Goal: Task Accomplishment & Management: Manage account settings

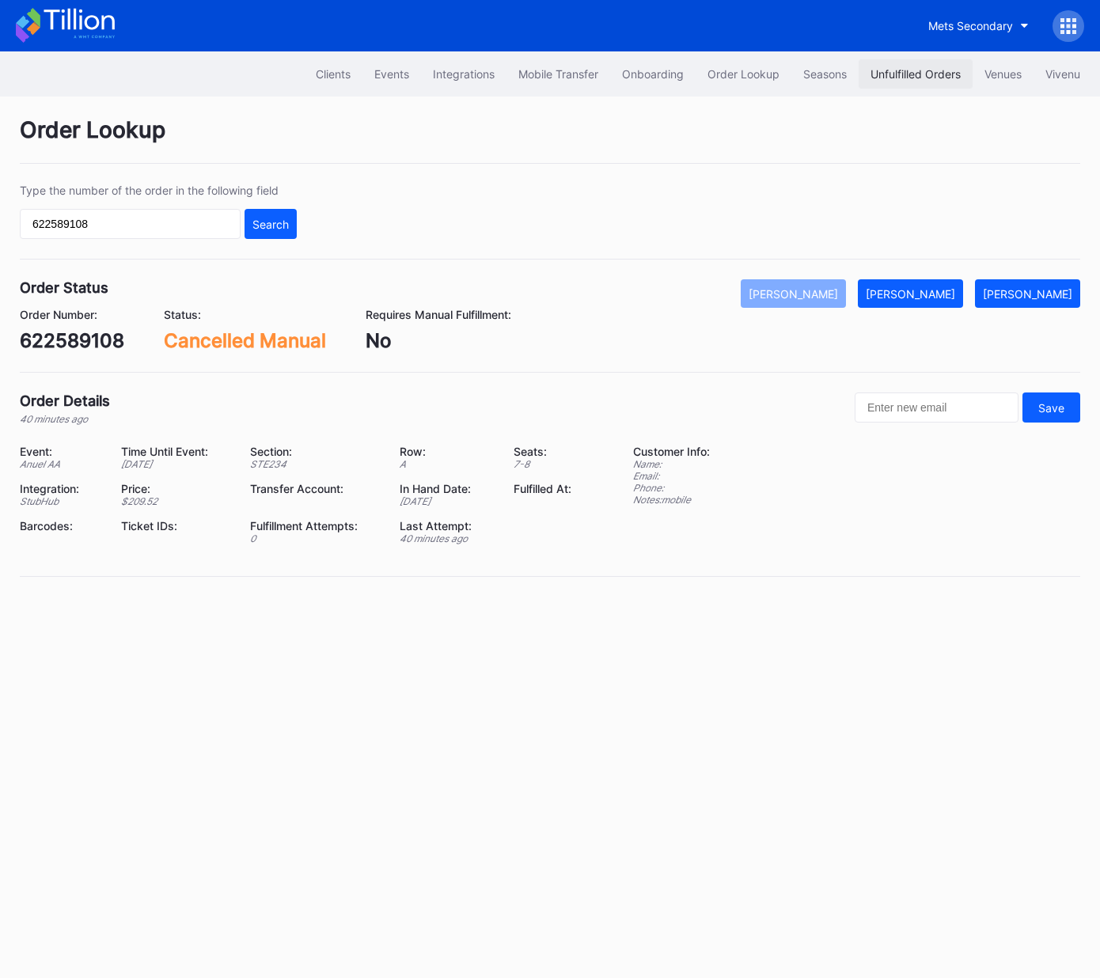
click at [903, 84] on button "Unfulfilled Orders" at bounding box center [916, 73] width 114 height 29
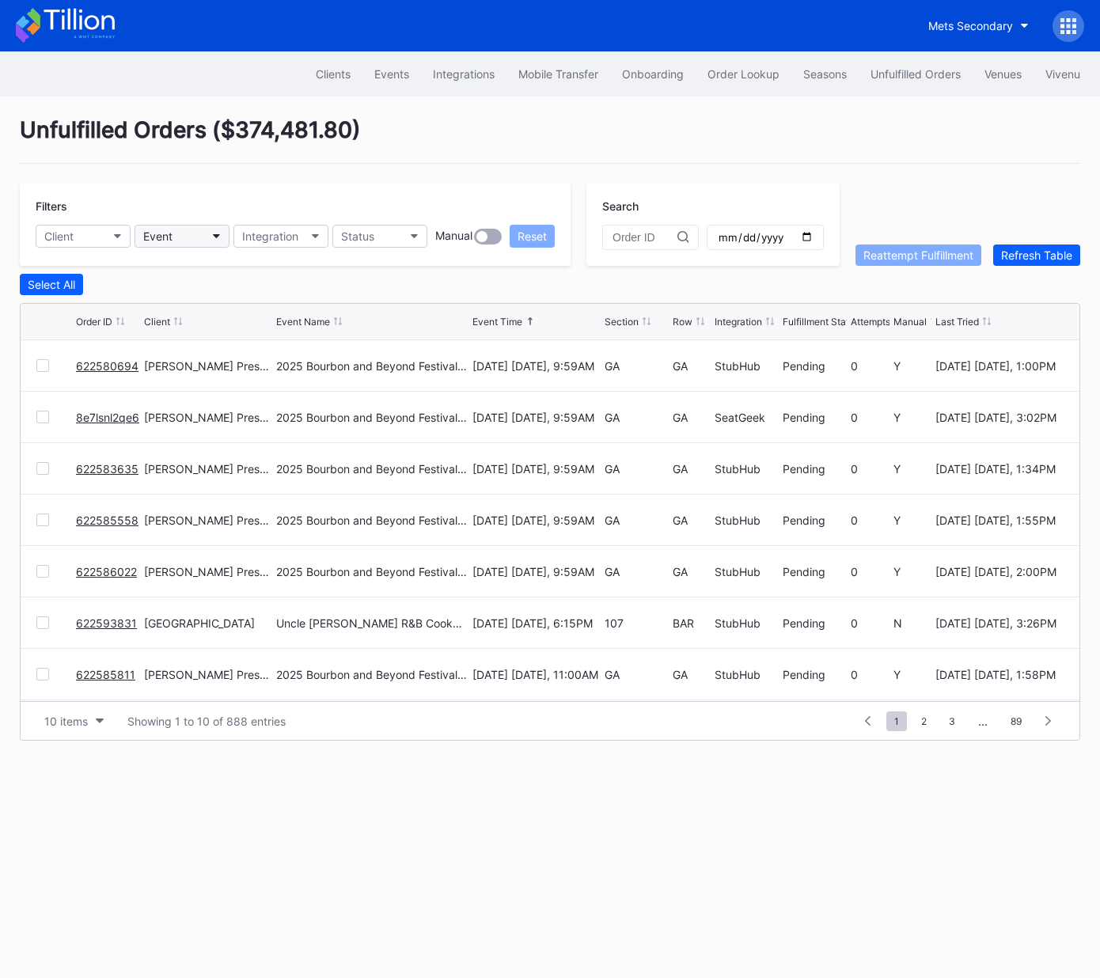
click at [173, 233] on button "Event" at bounding box center [182, 236] width 95 height 23
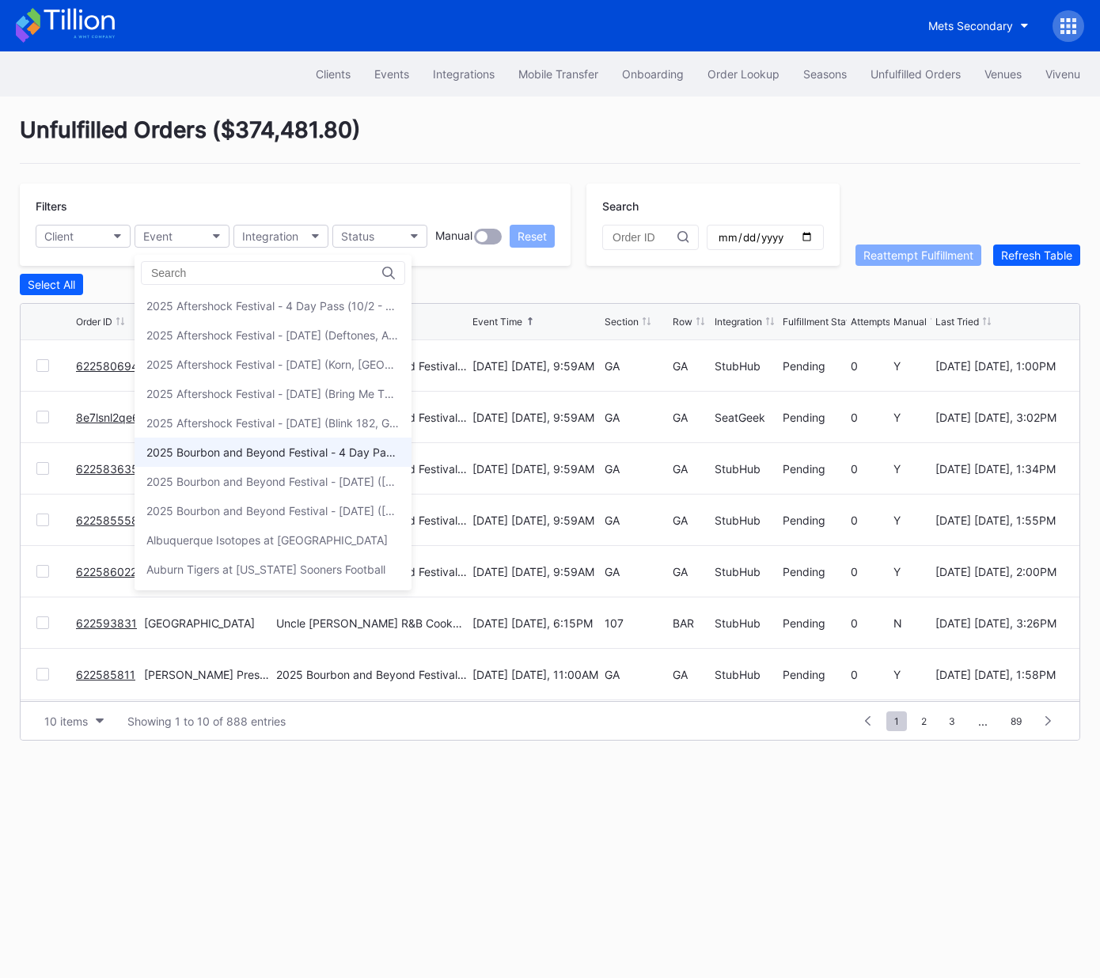
click at [252, 453] on div "2025 Bourbon and Beyond Festival - 4 Day Pass (9/11 - 9/14) ([PERSON_NAME], [PE…" at bounding box center [272, 452] width 253 height 13
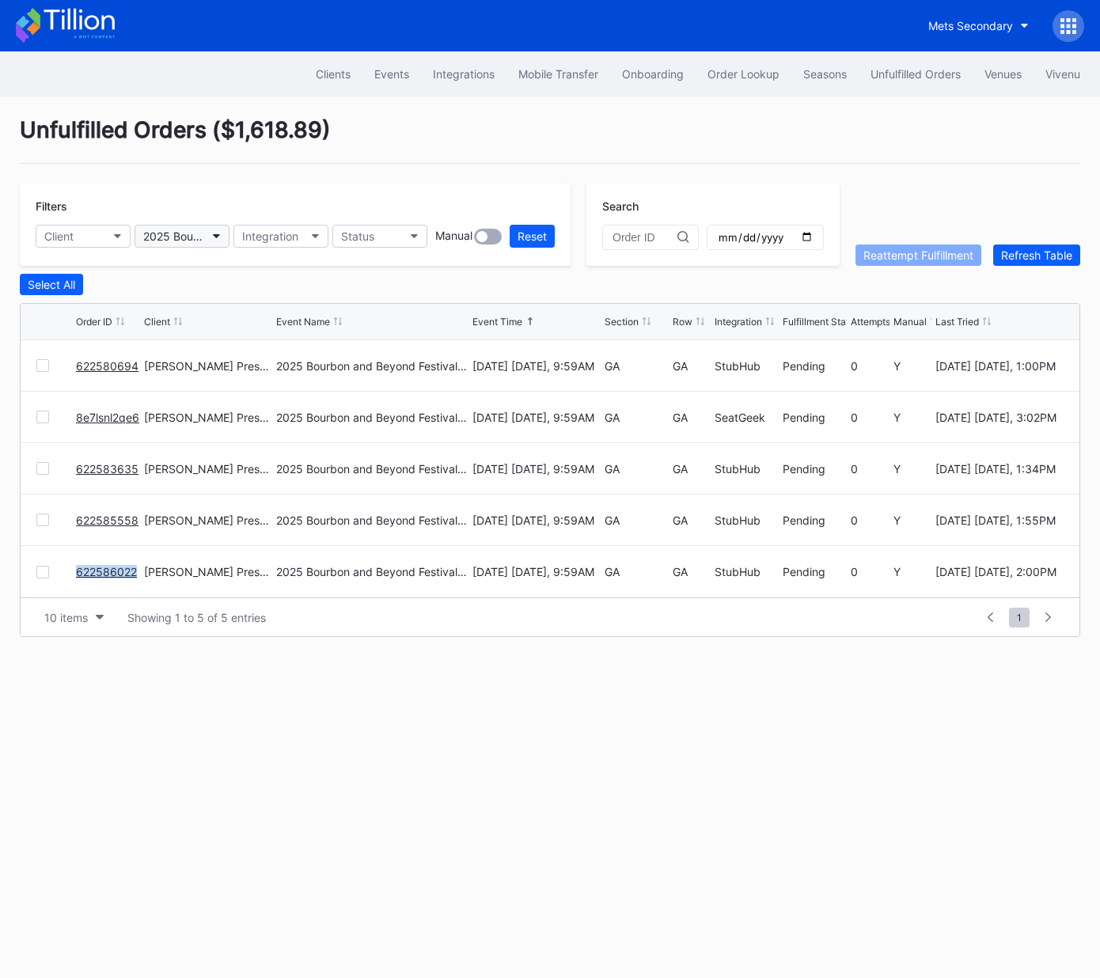
click at [180, 234] on div "2025 Bourbon and Beyond Festival - 4 Day Pass (9/11 - 9/14) (Phish, Noah Kahan,…" at bounding box center [174, 236] width 62 height 13
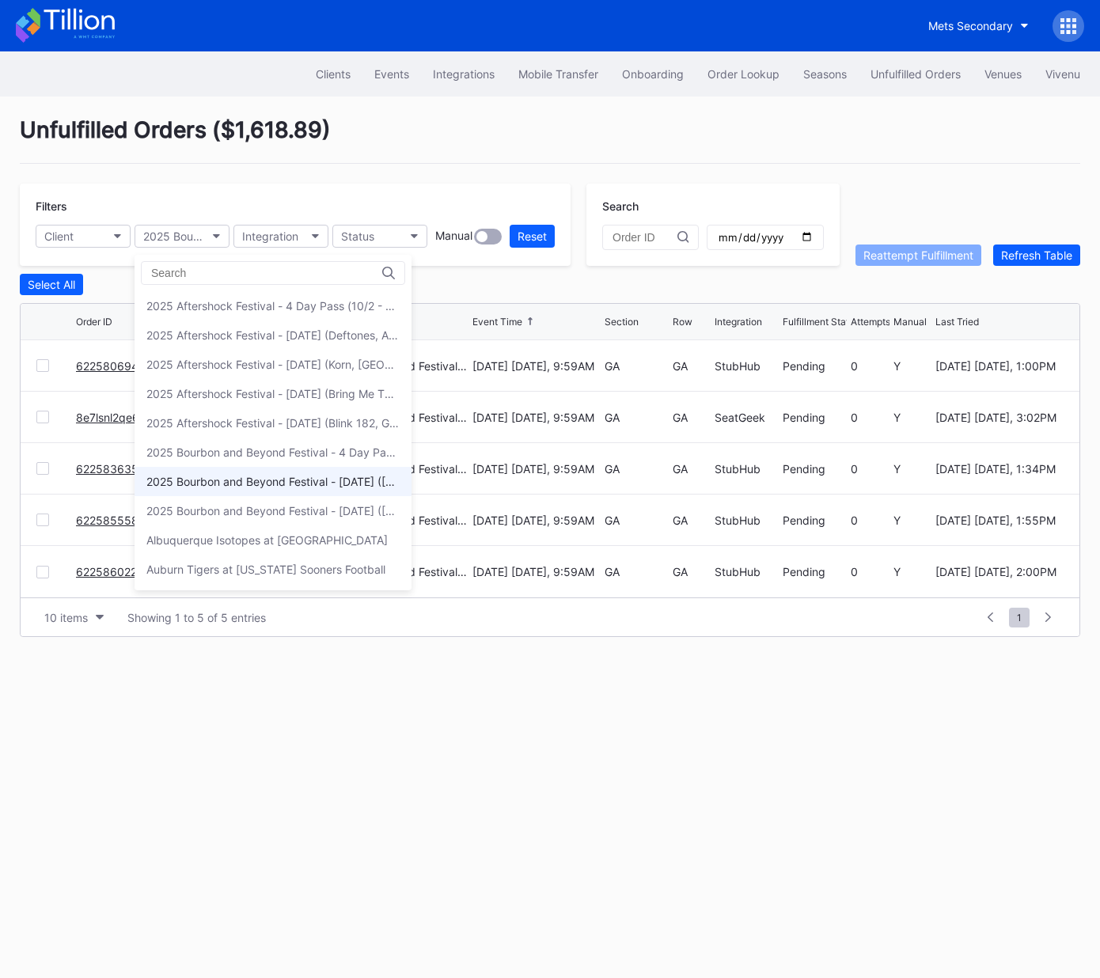
click at [291, 475] on div "2025 Bourbon and Beyond Festival - Friday (Phish, Khruangbin, Joe Bonamassa)" at bounding box center [272, 481] width 253 height 13
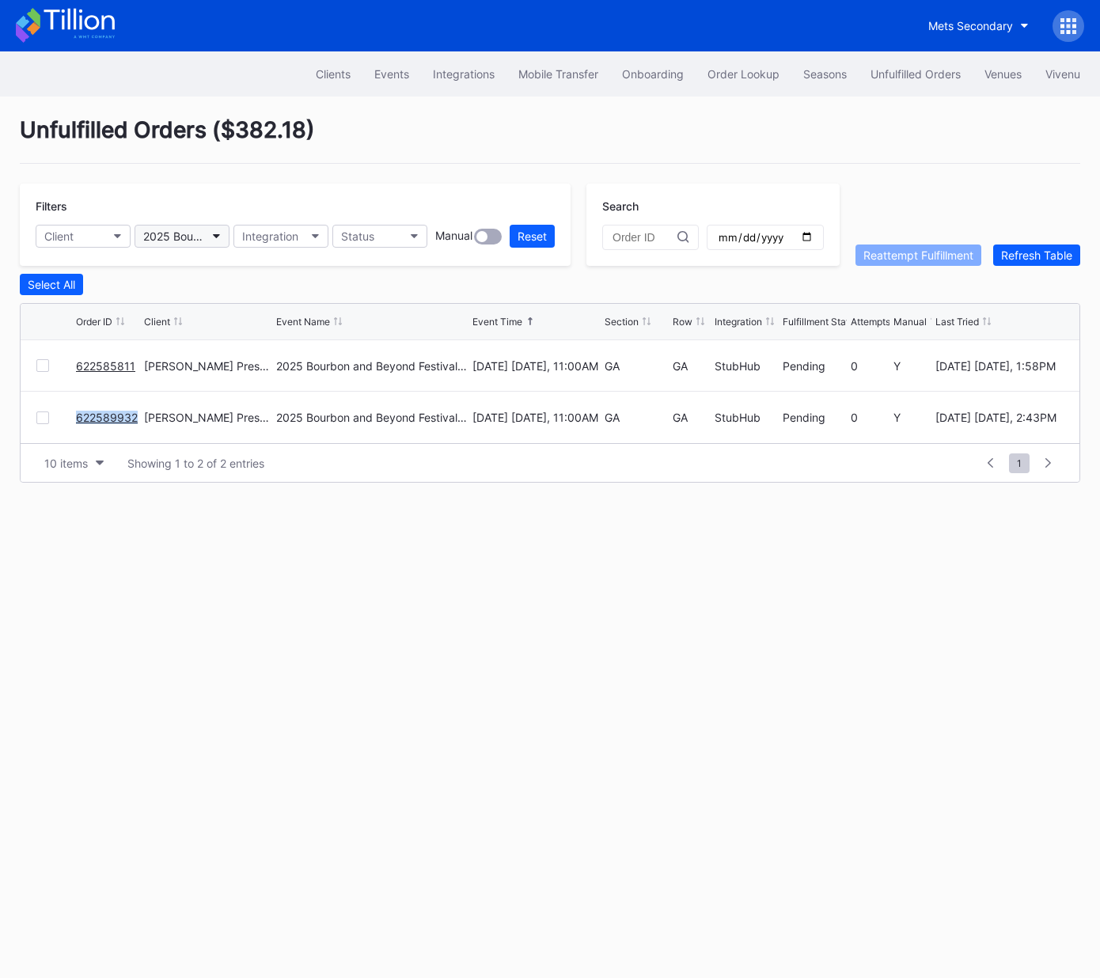
click at [186, 238] on div "2025 Bourbon and Beyond Festival - Friday (Phish, Khruangbin, Joe Bonamassa)" at bounding box center [174, 236] width 62 height 13
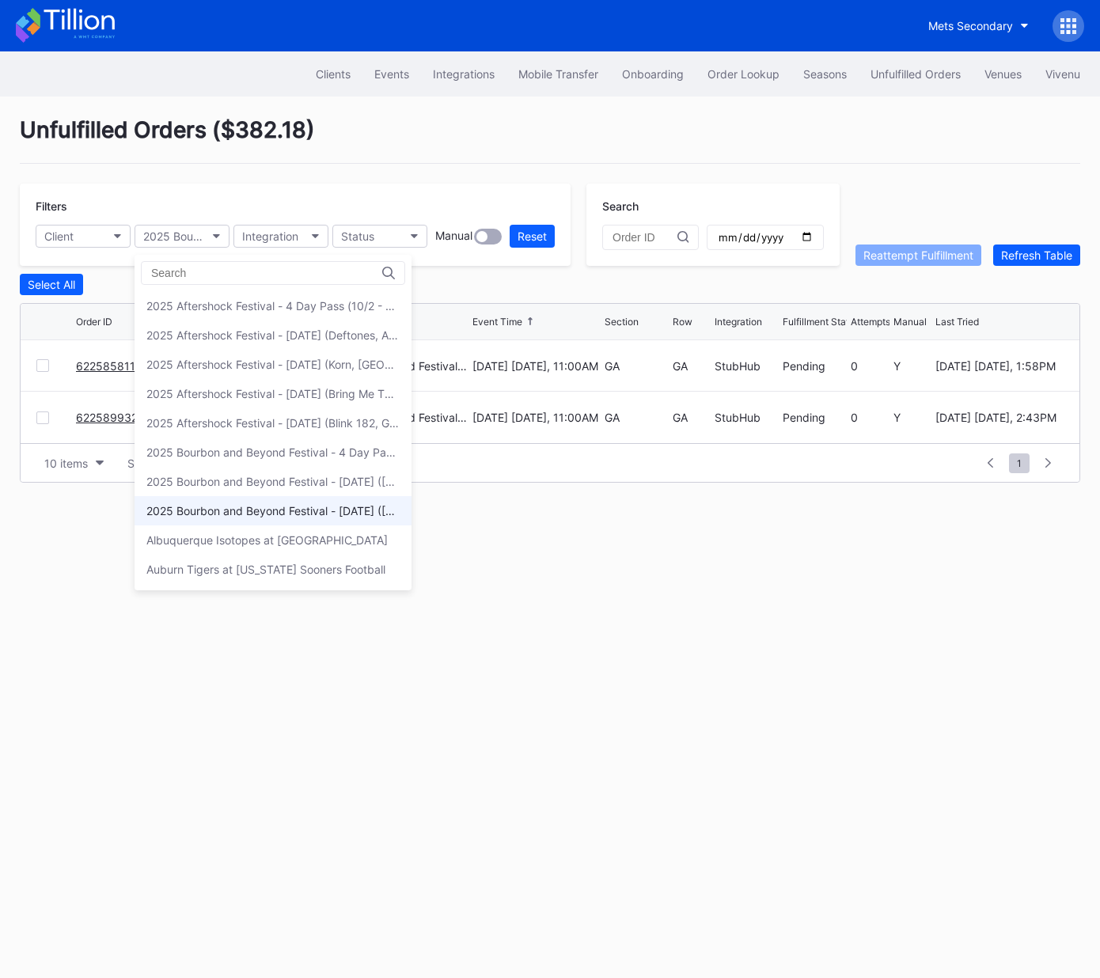
click at [242, 504] on div "2025 Bourbon and Beyond Festival - Sunday (Noah Kahan, Goo Goo Dolls, Megan Mor…" at bounding box center [272, 510] width 253 height 13
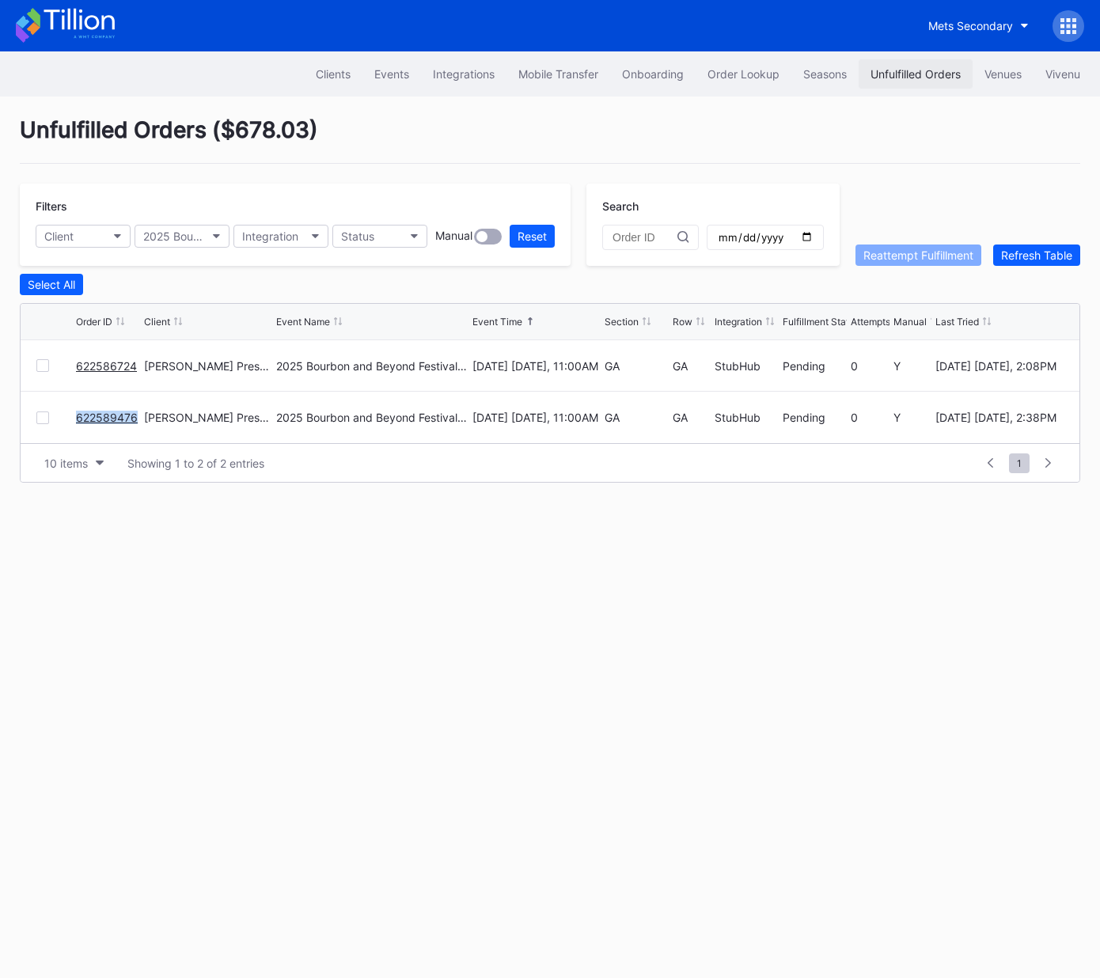
click at [893, 70] on div "Unfulfilled Orders" at bounding box center [916, 73] width 90 height 13
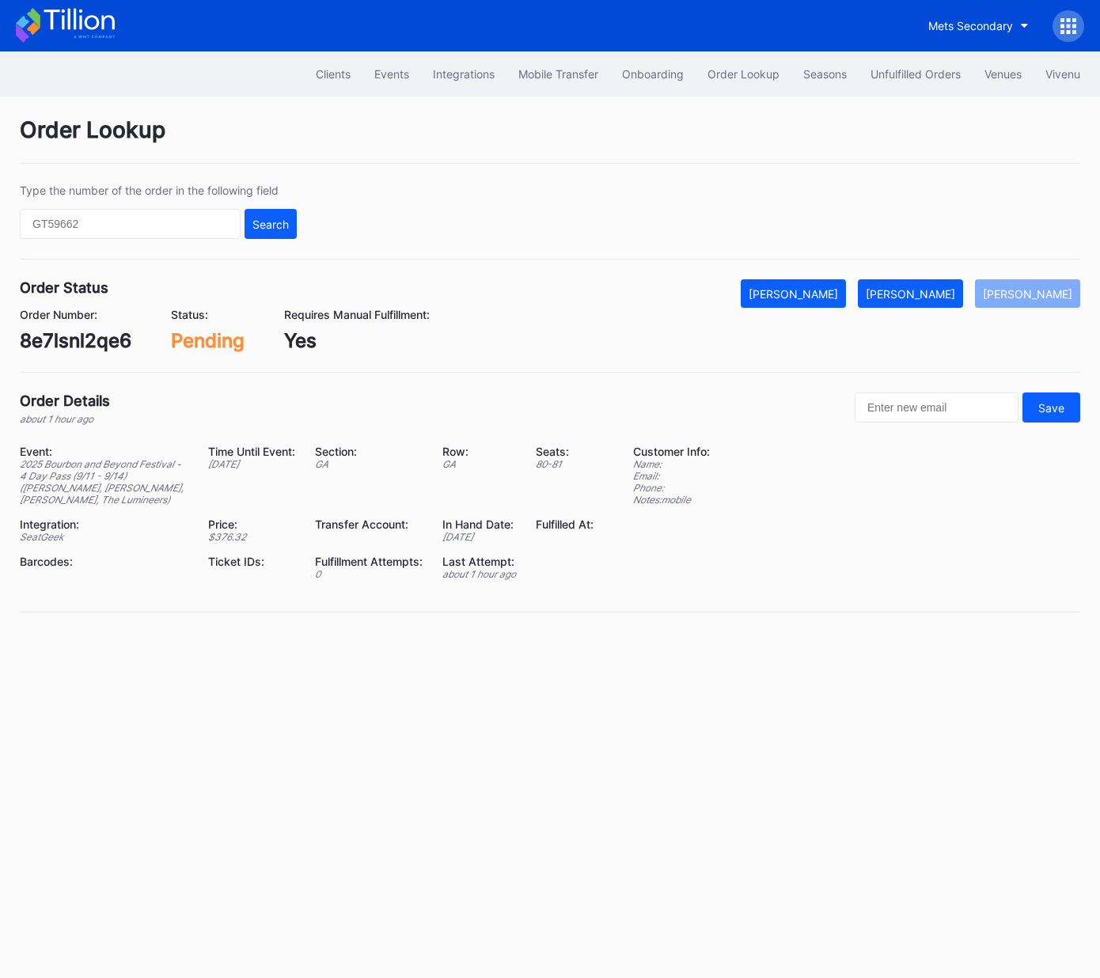
click at [102, 345] on div "8e7lsnl2qe6" at bounding box center [76, 340] width 112 height 23
copy div "8e7lsnl2qe6"
drag, startPoint x: 948, startPoint y: 293, endPoint x: 1072, endPoint y: 190, distance: 160.7
click at [948, 293] on div "[PERSON_NAME]" at bounding box center [910, 293] width 89 height 13
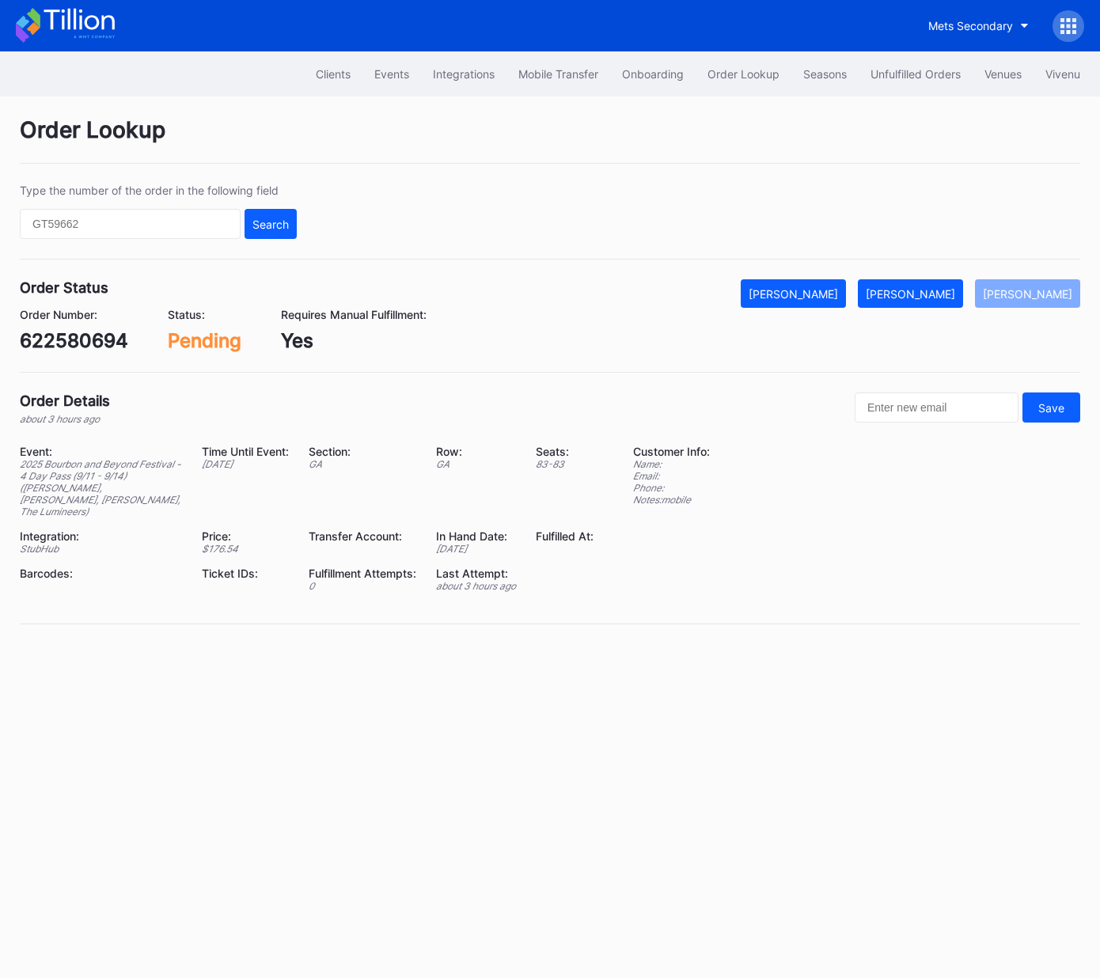
click at [101, 339] on div "622580694" at bounding box center [74, 340] width 108 height 23
copy div "622580694"
drag, startPoint x: 923, startPoint y: 293, endPoint x: 1090, endPoint y: 146, distance: 222.1
click at [933, 287] on div "[PERSON_NAME]" at bounding box center [910, 293] width 89 height 13
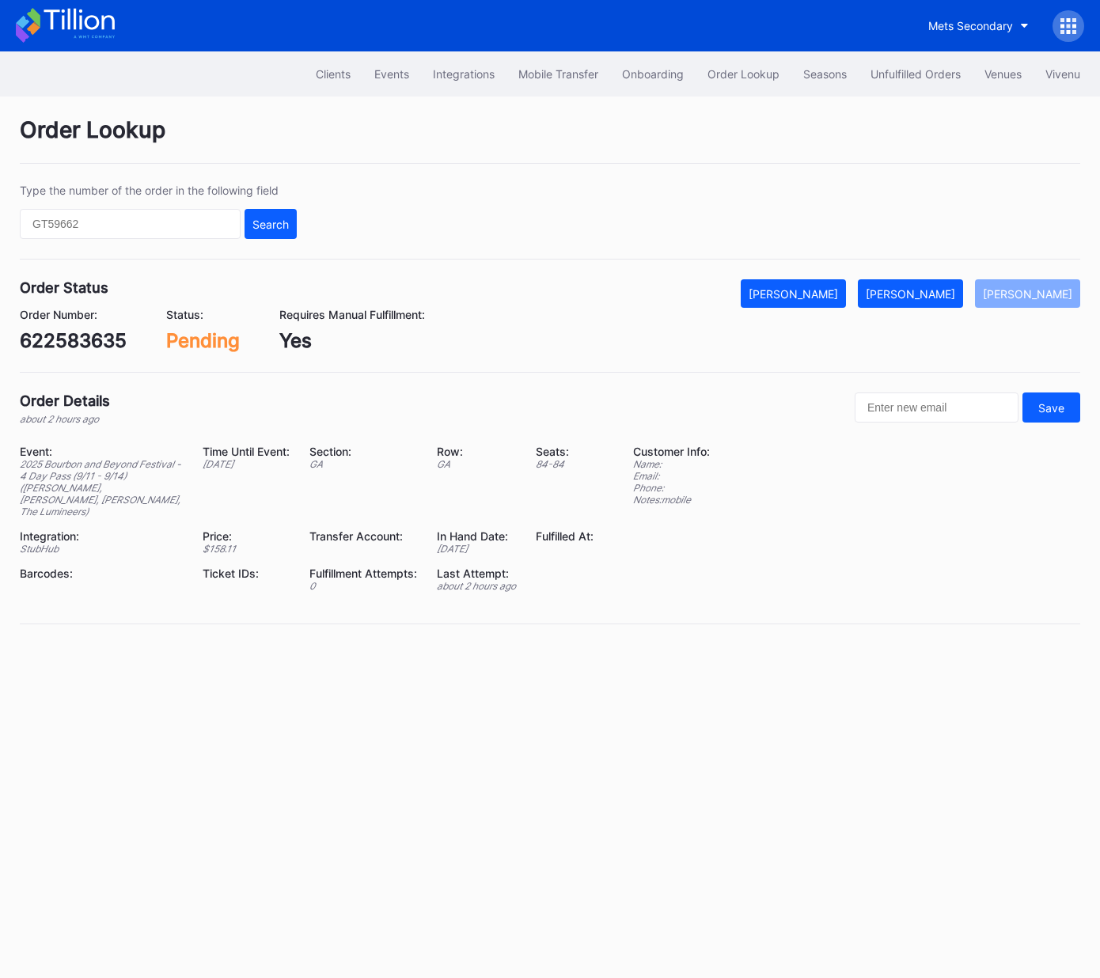
click at [78, 343] on div "622583635" at bounding box center [73, 340] width 107 height 23
copy div "622583635"
click at [949, 292] on div "[PERSON_NAME]" at bounding box center [910, 293] width 89 height 13
click at [89, 335] on div "622585558" at bounding box center [73, 340] width 107 height 23
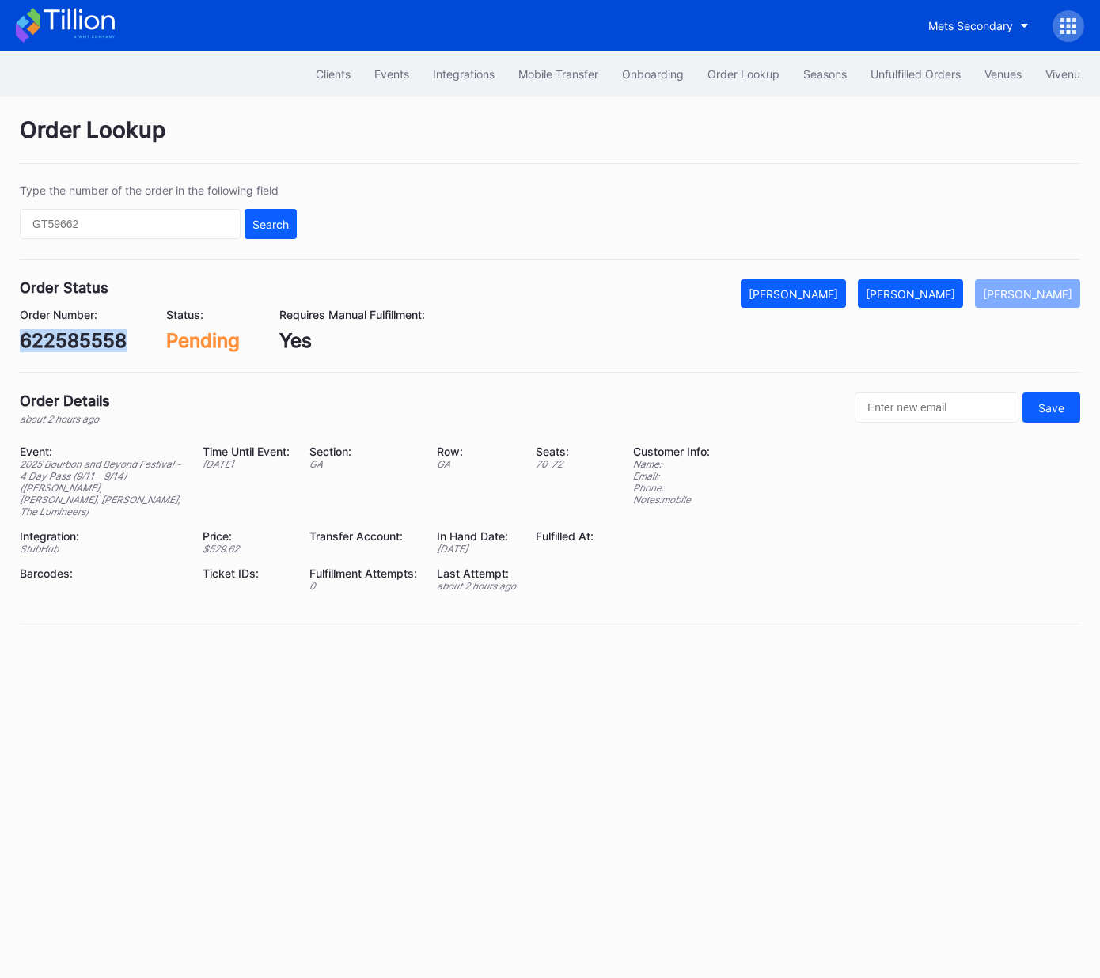
click at [89, 335] on div "622585558" at bounding box center [73, 340] width 107 height 23
copy div "622585558"
drag, startPoint x: 930, startPoint y: 294, endPoint x: 966, endPoint y: 281, distance: 38.5
click at [930, 294] on div "[PERSON_NAME]" at bounding box center [910, 293] width 89 height 13
click at [94, 343] on div "622586022" at bounding box center [74, 340] width 108 height 23
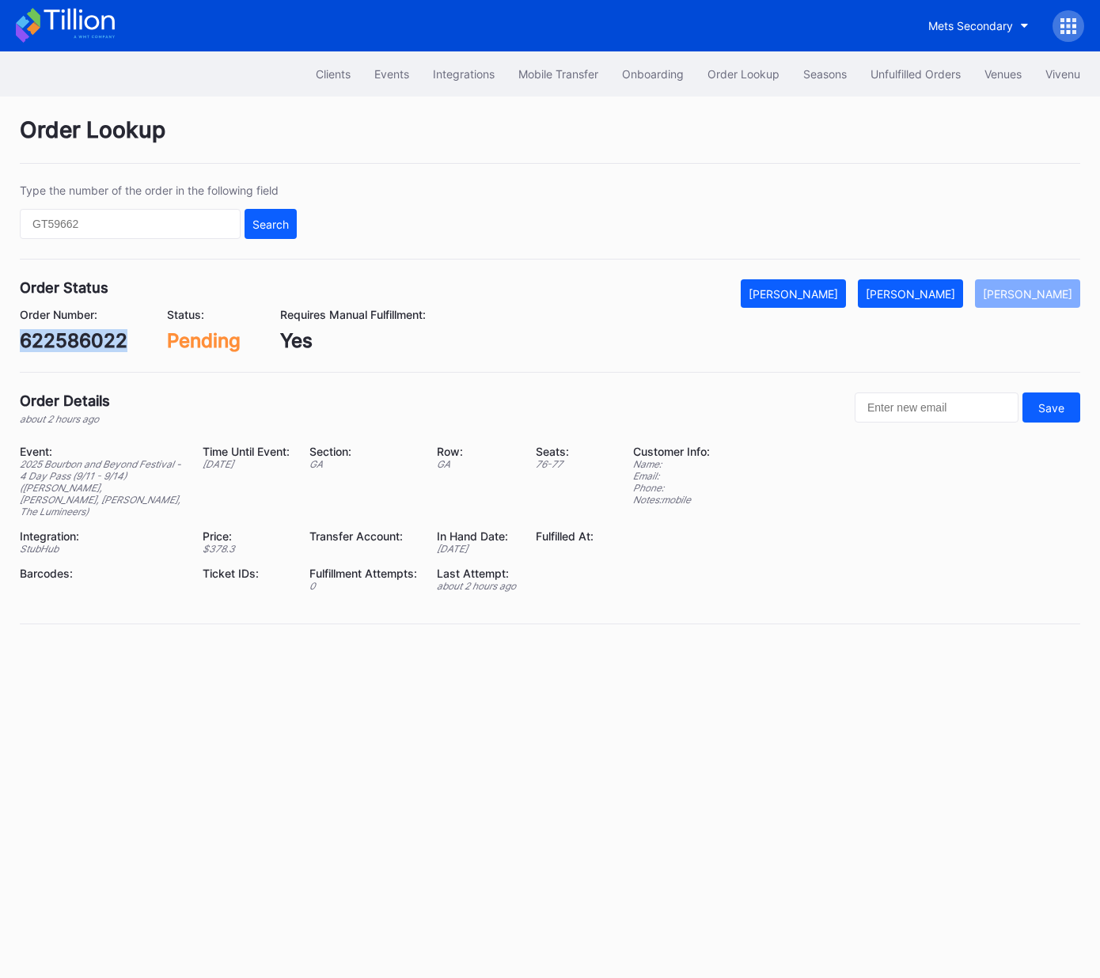
click at [94, 343] on div "622586022" at bounding box center [74, 340] width 108 height 23
copy div "622586022"
click at [948, 290] on div "[PERSON_NAME]" at bounding box center [910, 293] width 89 height 13
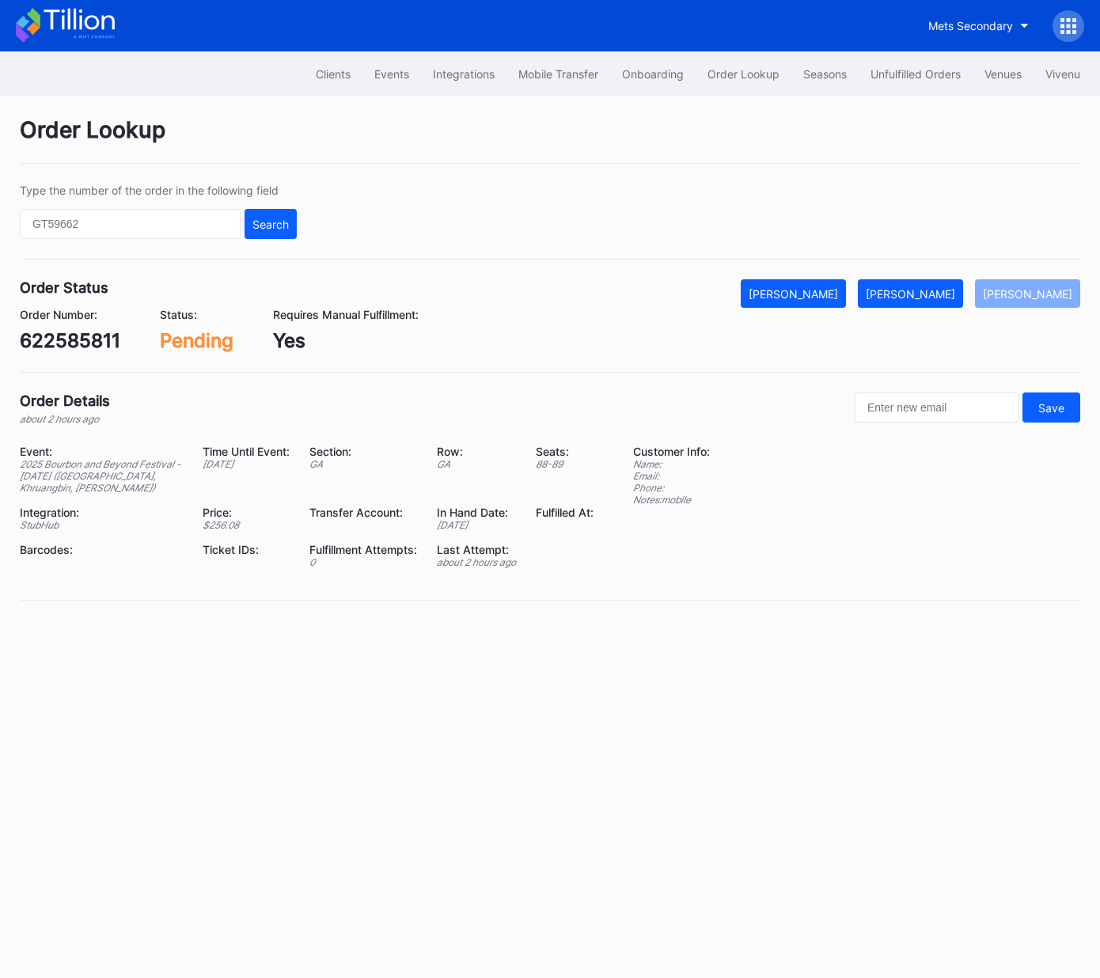
click at [69, 334] on div "622585811" at bounding box center [70, 340] width 101 height 23
copy div "622585811"
click at [947, 299] on div "[PERSON_NAME]" at bounding box center [910, 293] width 89 height 13
click at [88, 349] on div "622589932" at bounding box center [73, 340] width 107 height 23
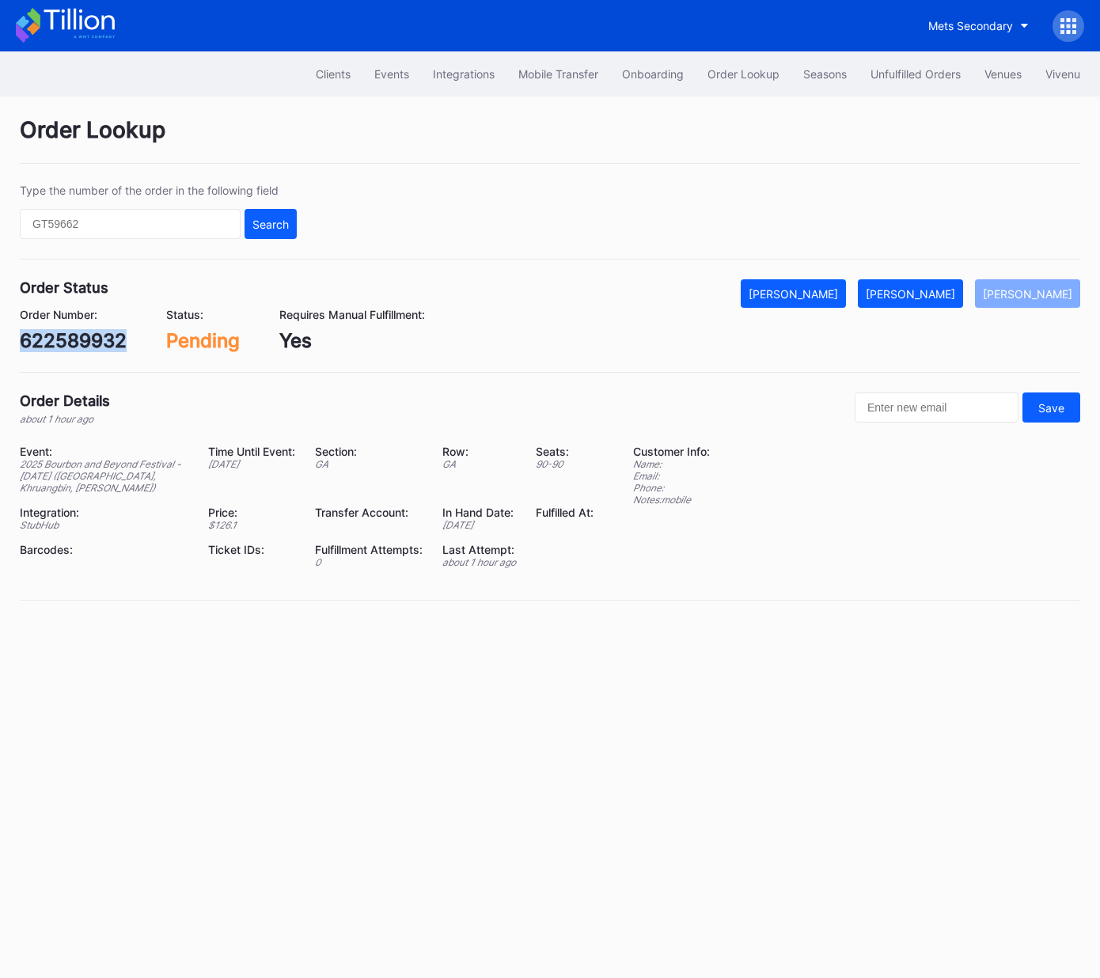
copy div "622589932"
click at [927, 298] on div "[PERSON_NAME]" at bounding box center [910, 293] width 89 height 13
click at [102, 340] on div "622586724" at bounding box center [73, 340] width 107 height 23
copy div "622586724"
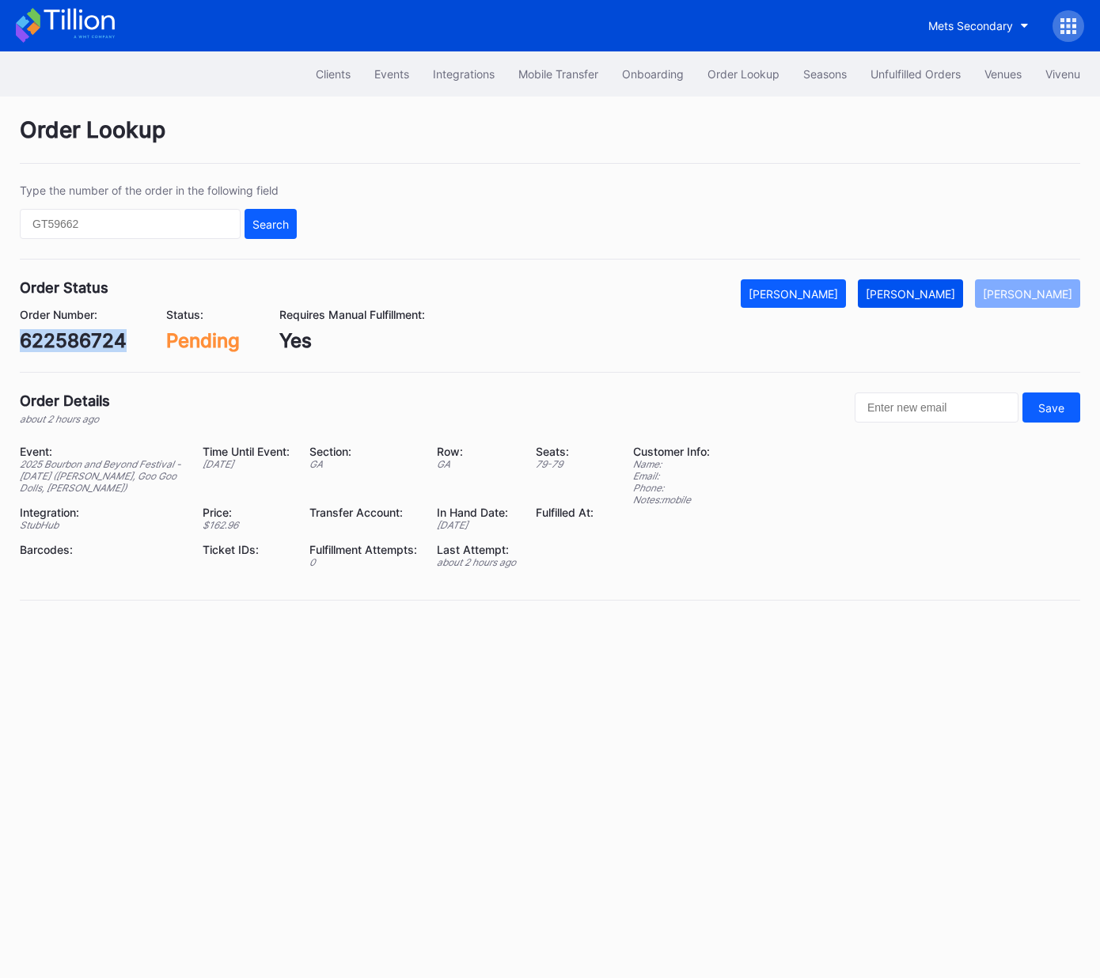
click at [924, 288] on div "Mark Fulfilled" at bounding box center [910, 293] width 89 height 13
drag, startPoint x: 96, startPoint y: 321, endPoint x: 83, endPoint y: 342, distance: 24.2
click at [96, 321] on div "Order Number: 622589476" at bounding box center [73, 330] width 107 height 44
click at [84, 342] on div "622589476" at bounding box center [73, 340] width 107 height 23
click at [84, 343] on div "622589476" at bounding box center [73, 340] width 107 height 23
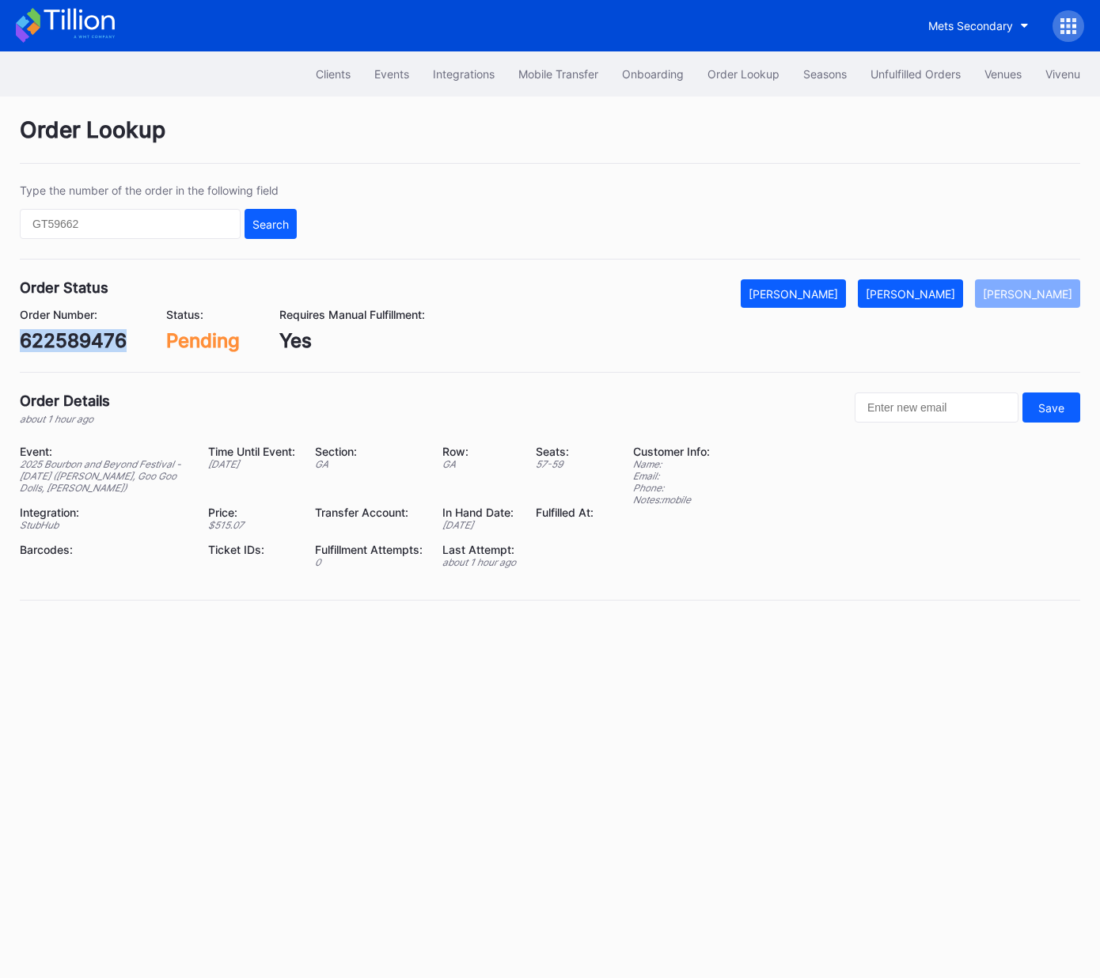
copy div "622589476"
click at [941, 292] on div "[PERSON_NAME]" at bounding box center [910, 293] width 89 height 13
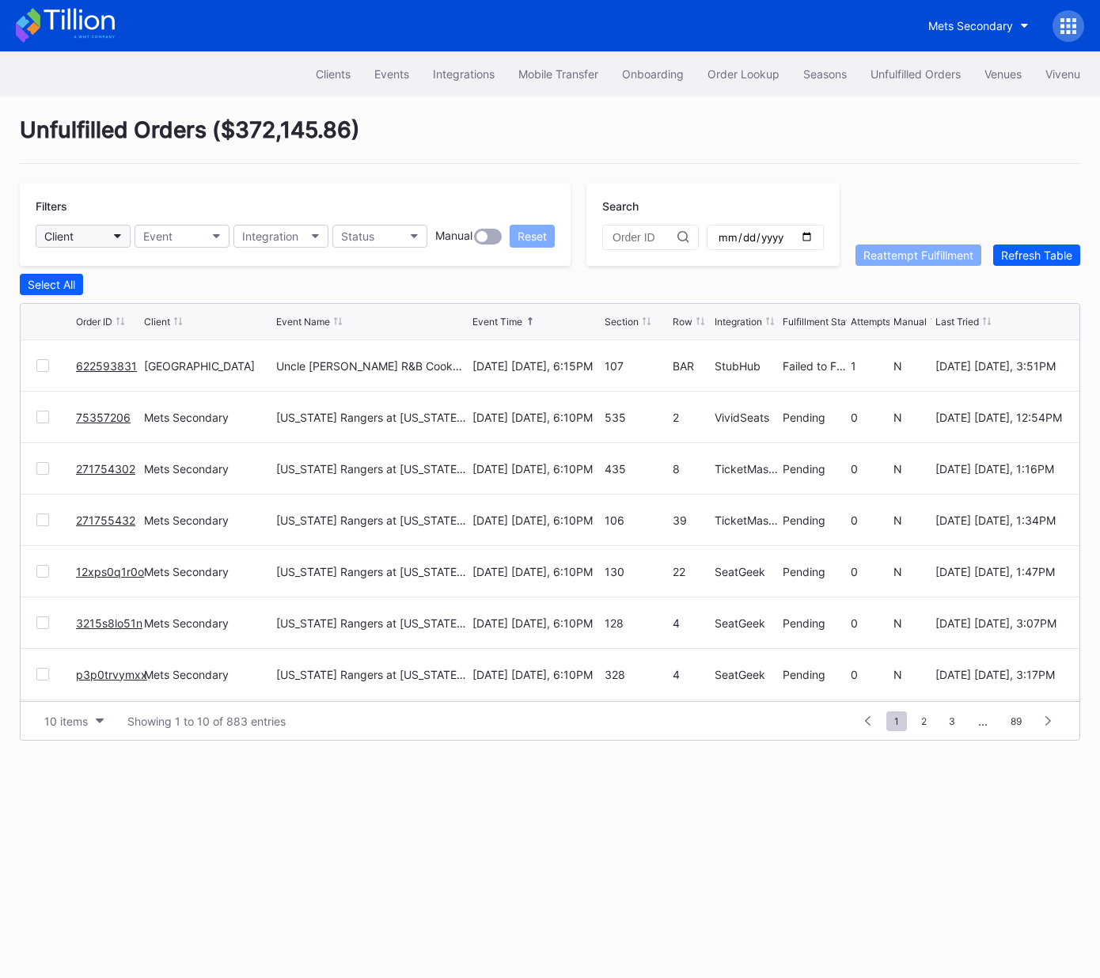
click at [108, 237] on button "Client" at bounding box center [83, 236] width 95 height 23
click at [741, 70] on div "Order Lookup" at bounding box center [744, 73] width 72 height 13
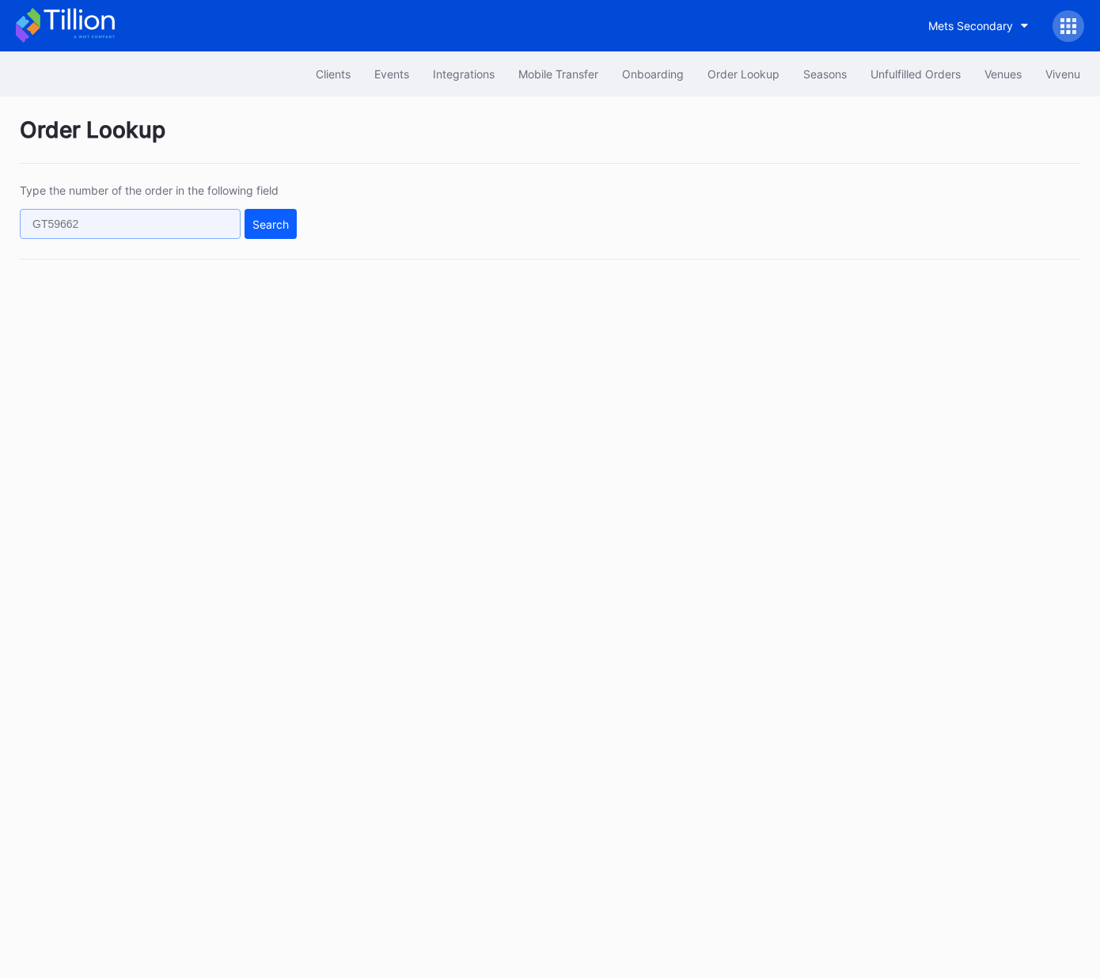
click at [225, 229] on input "text" at bounding box center [130, 224] width 221 height 30
paste input "622596245"
type input "622596245"
click at [256, 223] on div "Search" at bounding box center [270, 224] width 36 height 13
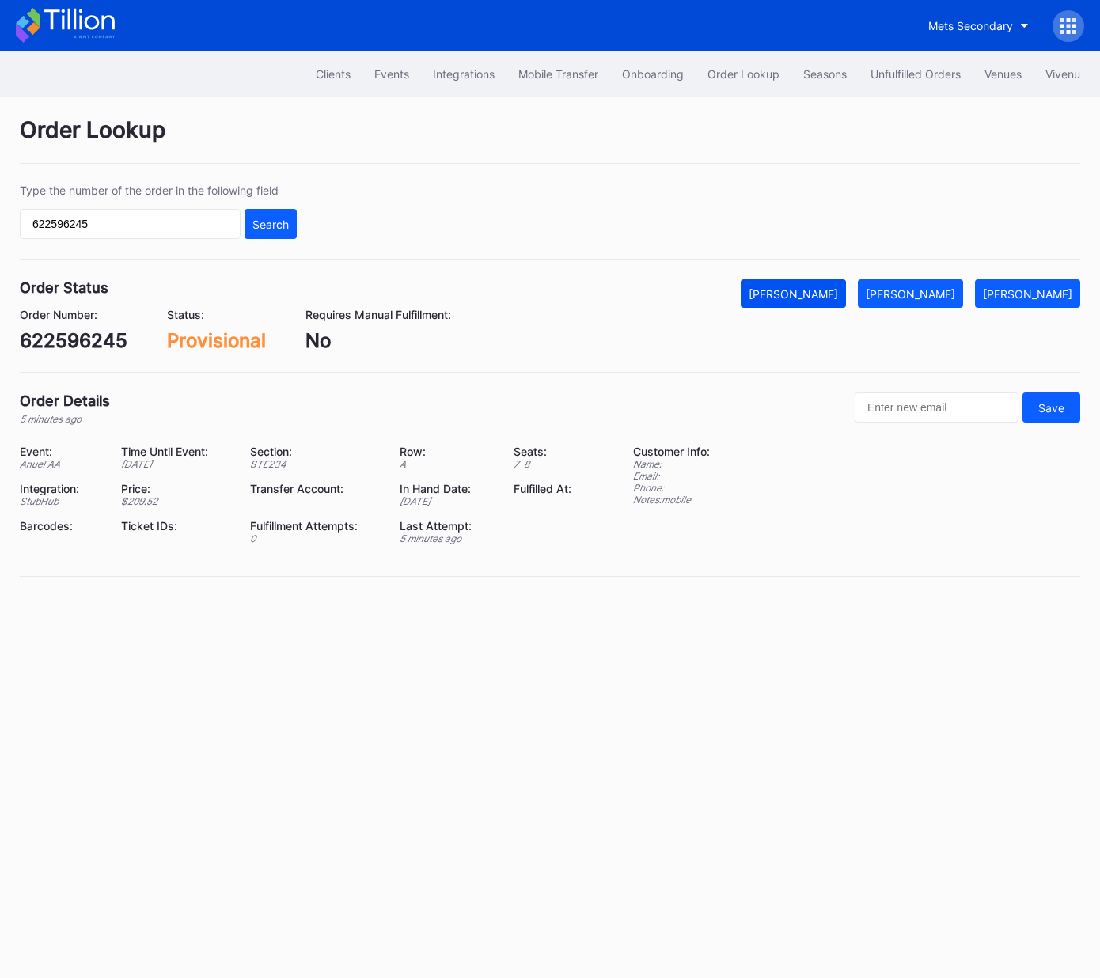
click at [825, 294] on div "Mark Cancelled" at bounding box center [793, 293] width 89 height 13
click at [929, 70] on div "Unfulfilled Orders" at bounding box center [916, 73] width 90 height 13
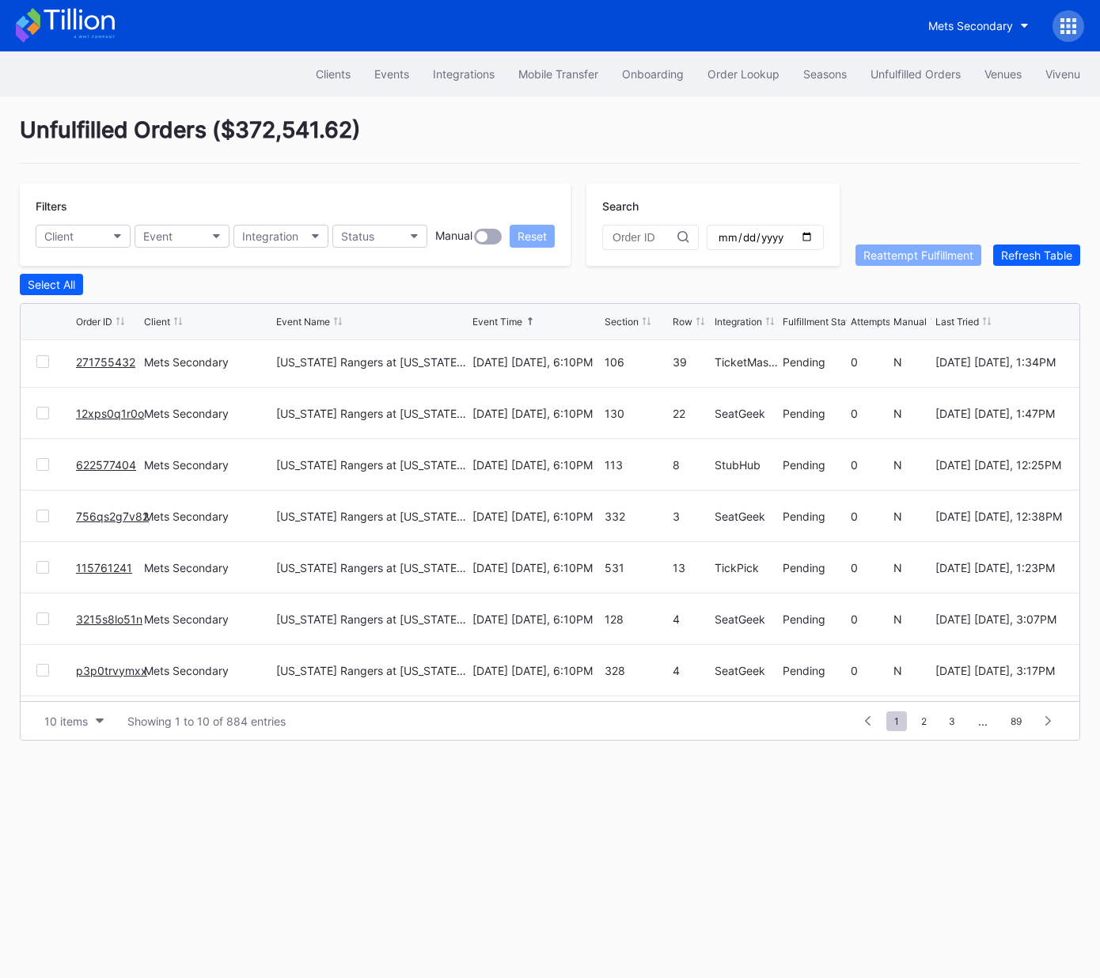
scroll to position [154, 0]
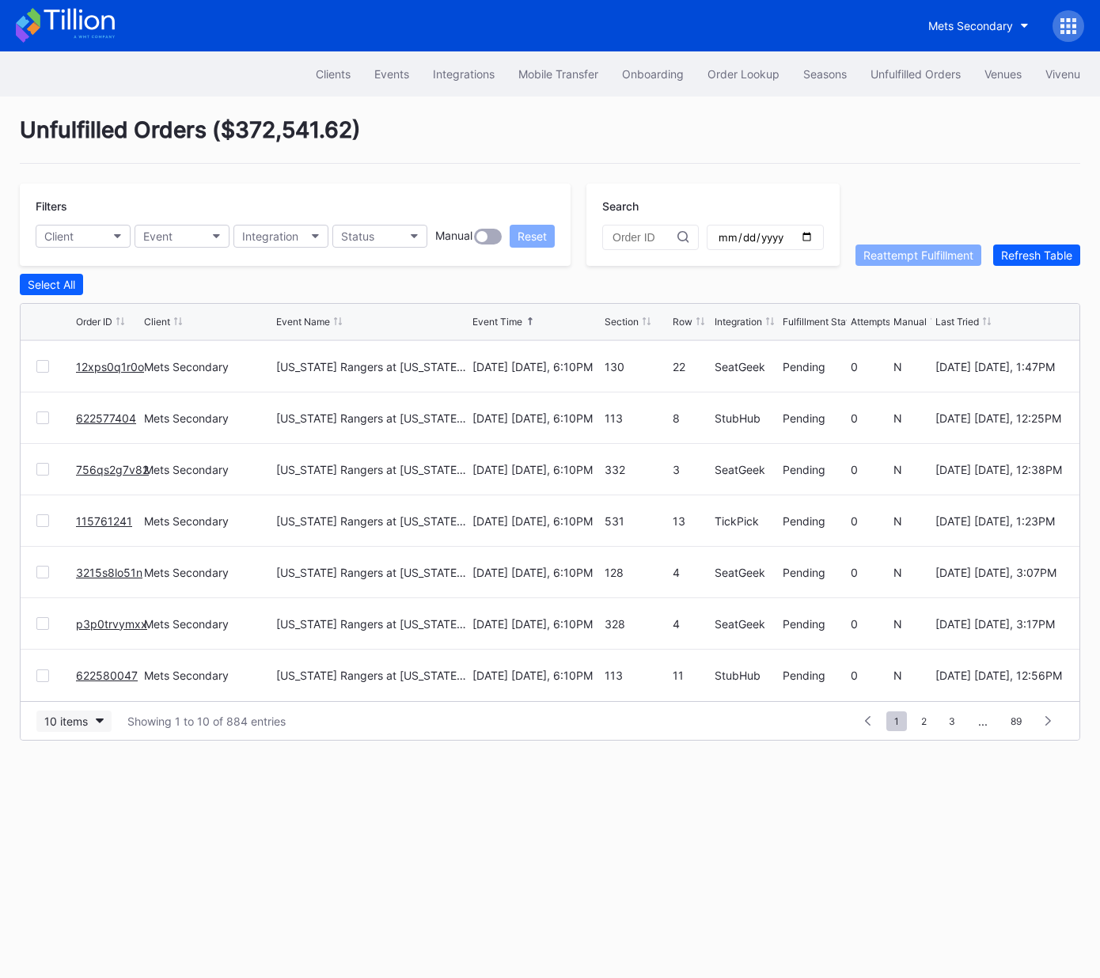
click at [84, 726] on div "10 items" at bounding box center [66, 721] width 44 height 13
click at [82, 786] on div "50 items" at bounding box center [70, 788] width 45 height 13
click at [178, 236] on button "Event" at bounding box center [182, 236] width 95 height 23
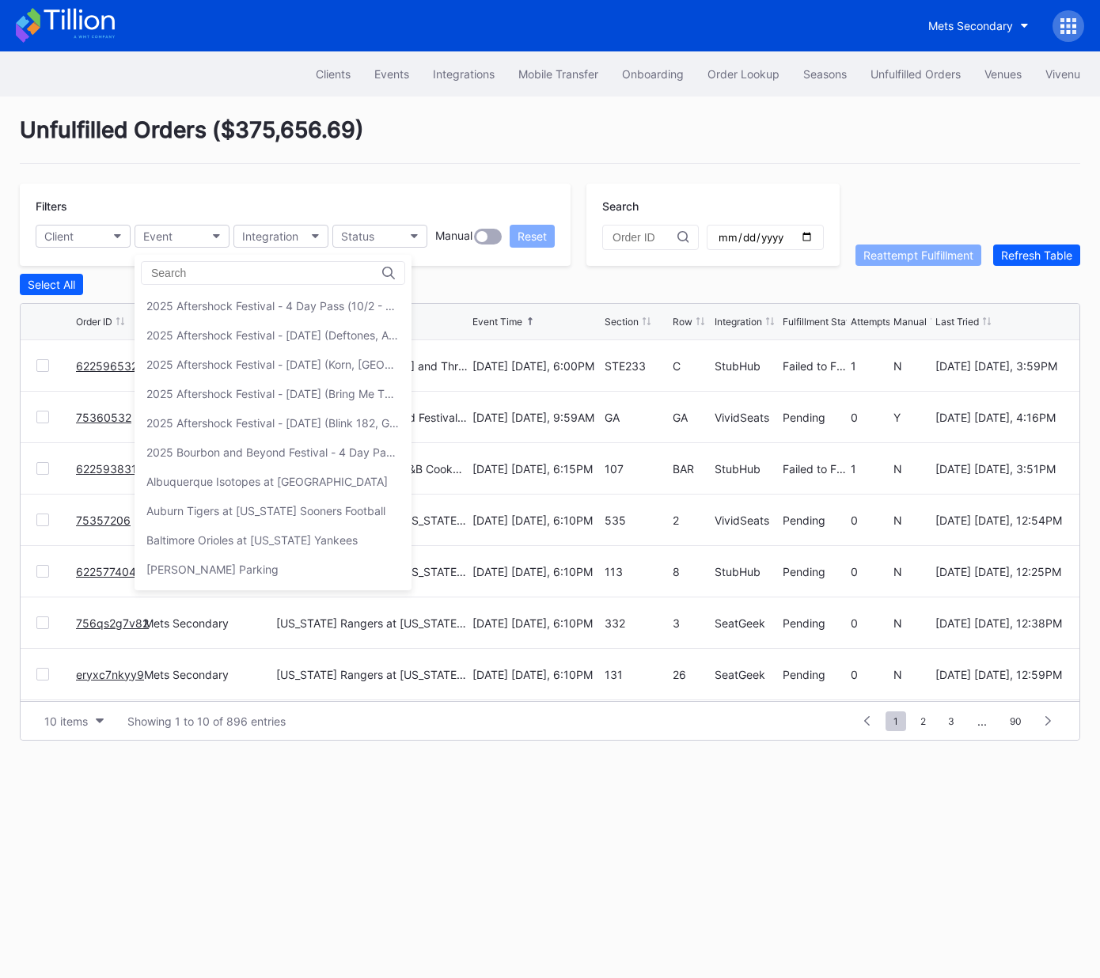
click at [207, 446] on div "2025 Bourbon and Beyond Festival - 4 Day Pass (9/11 - 9/14) ([PERSON_NAME], [PE…" at bounding box center [272, 452] width 253 height 13
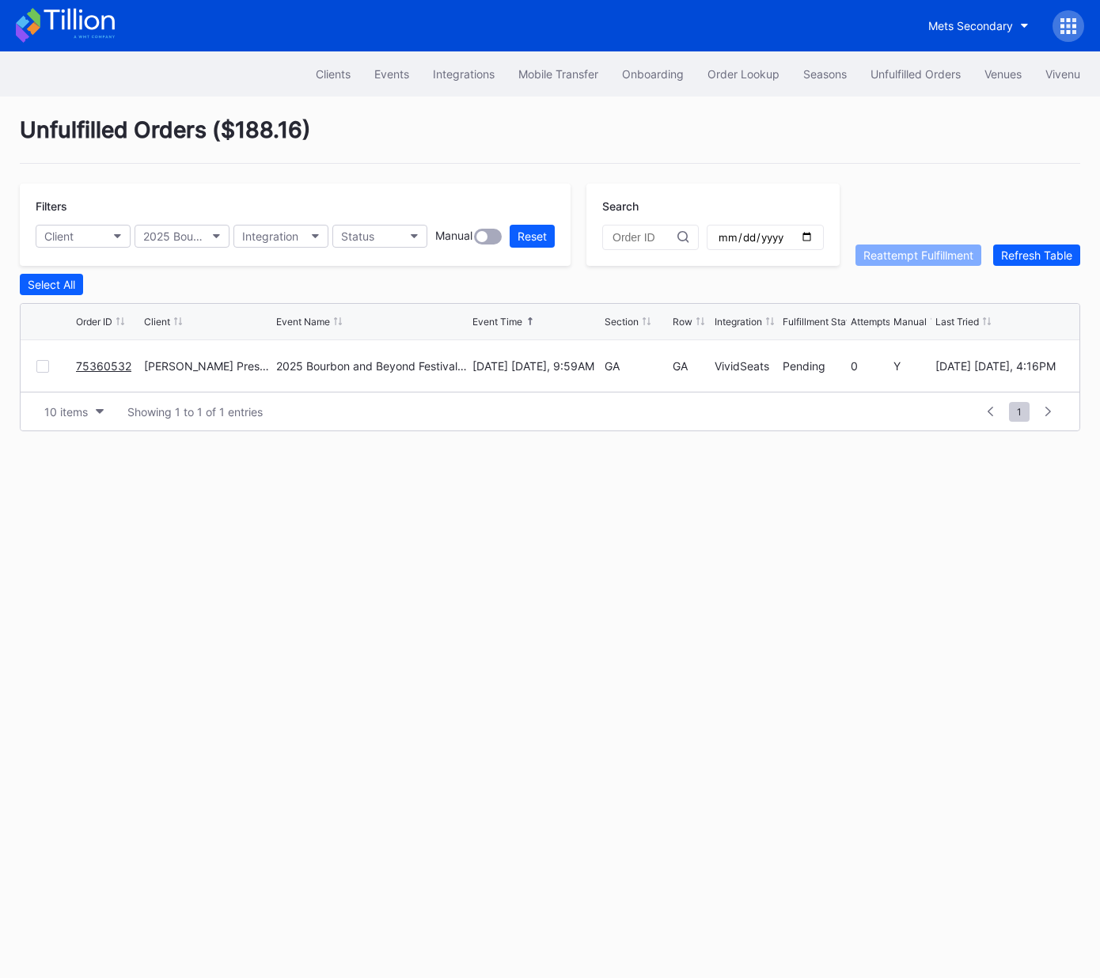
click at [96, 363] on link "75360532" at bounding box center [103, 365] width 55 height 13
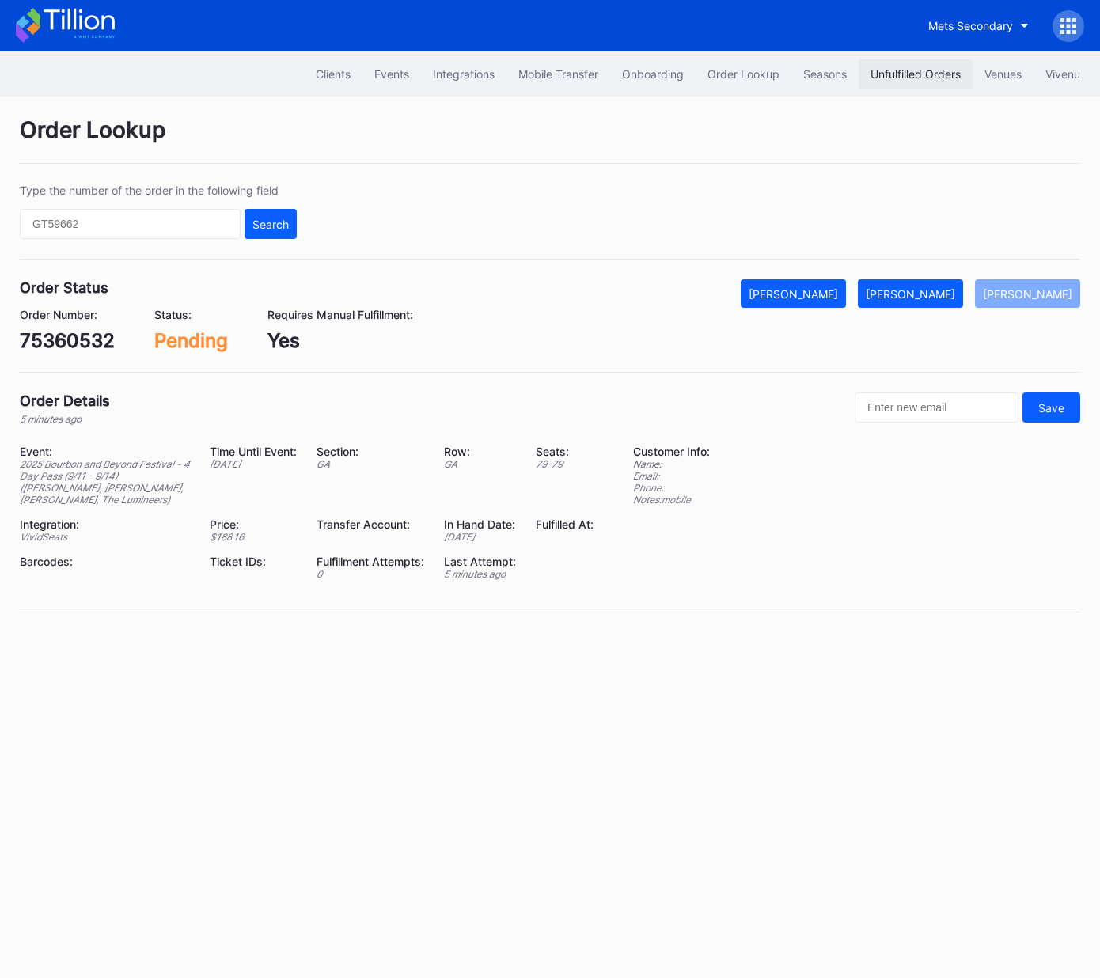
click at [906, 69] on div "Unfulfilled Orders" at bounding box center [916, 73] width 90 height 13
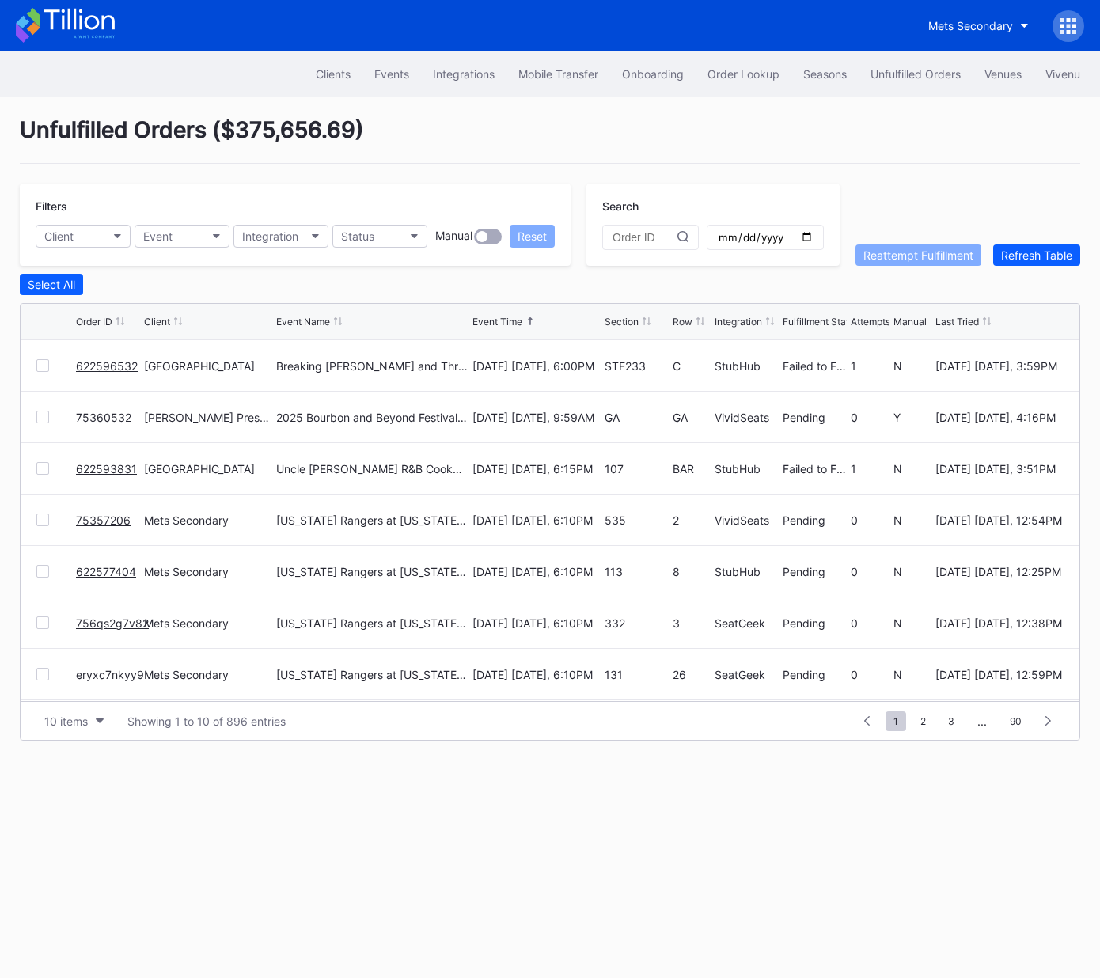
click at [121, 365] on link "622596532" at bounding box center [107, 365] width 62 height 13
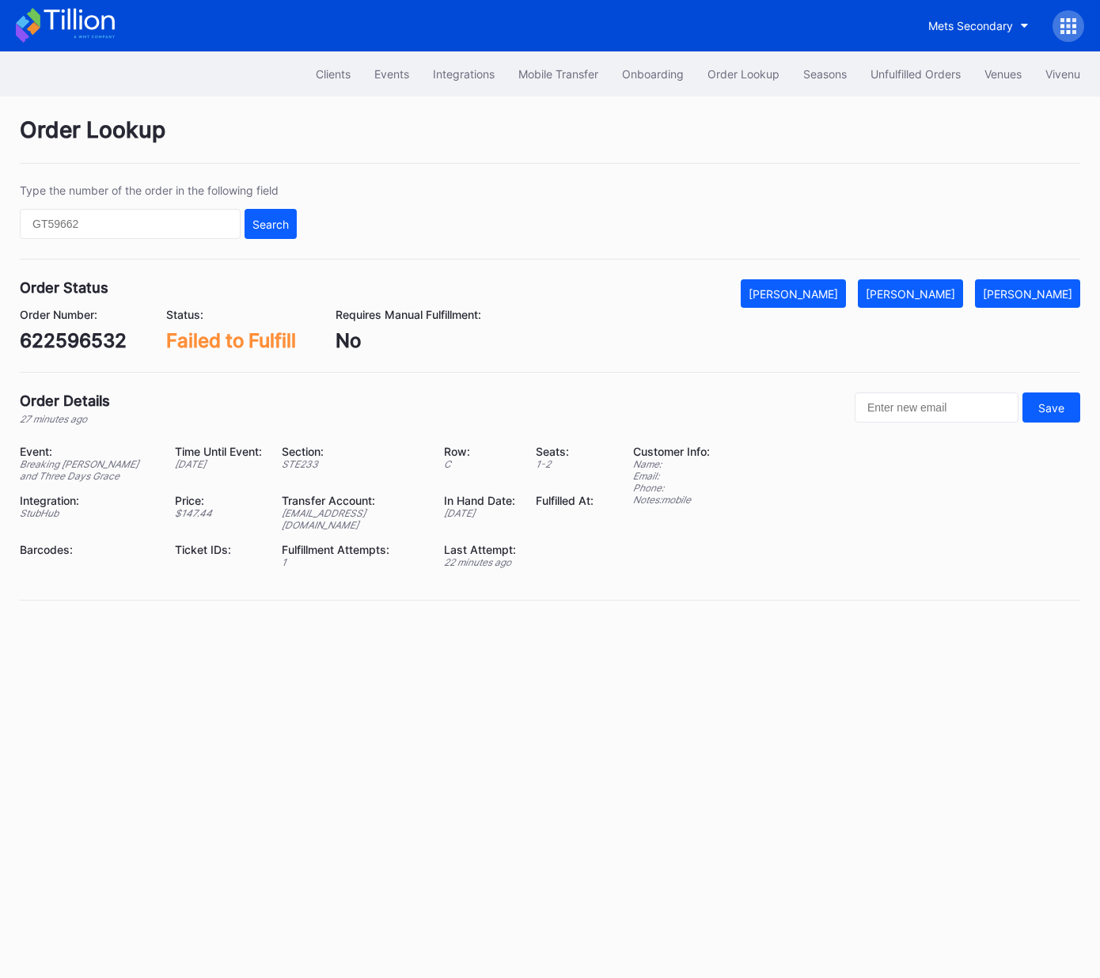
click at [96, 339] on div "622596532" at bounding box center [73, 340] width 107 height 23
copy div "622596532"
click at [80, 339] on div "622596532" at bounding box center [73, 340] width 107 height 23
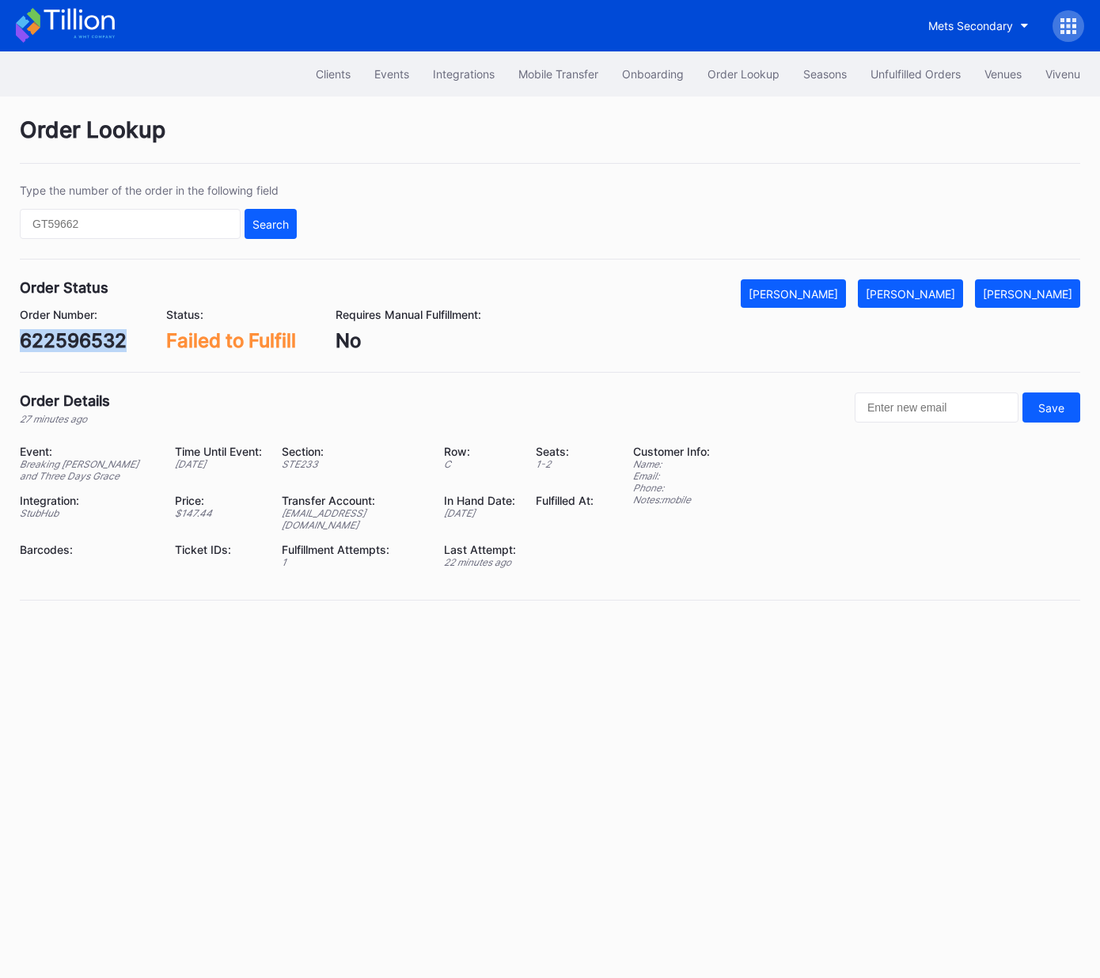
copy div "622596532"
click at [923, 294] on div "[PERSON_NAME]" at bounding box center [910, 293] width 89 height 13
click at [1066, 22] on icon at bounding box center [1068, 26] width 16 height 16
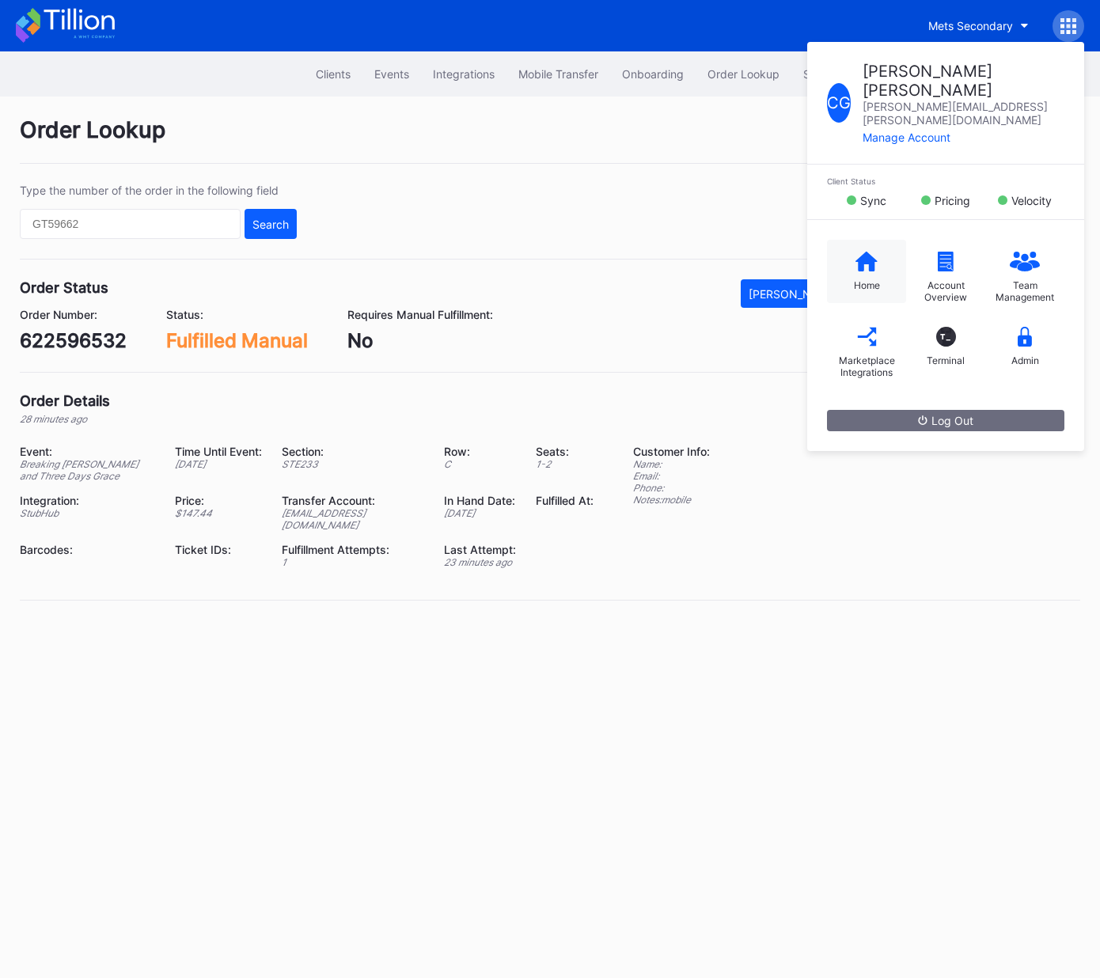
click at [856, 252] on icon at bounding box center [866, 262] width 22 height 20
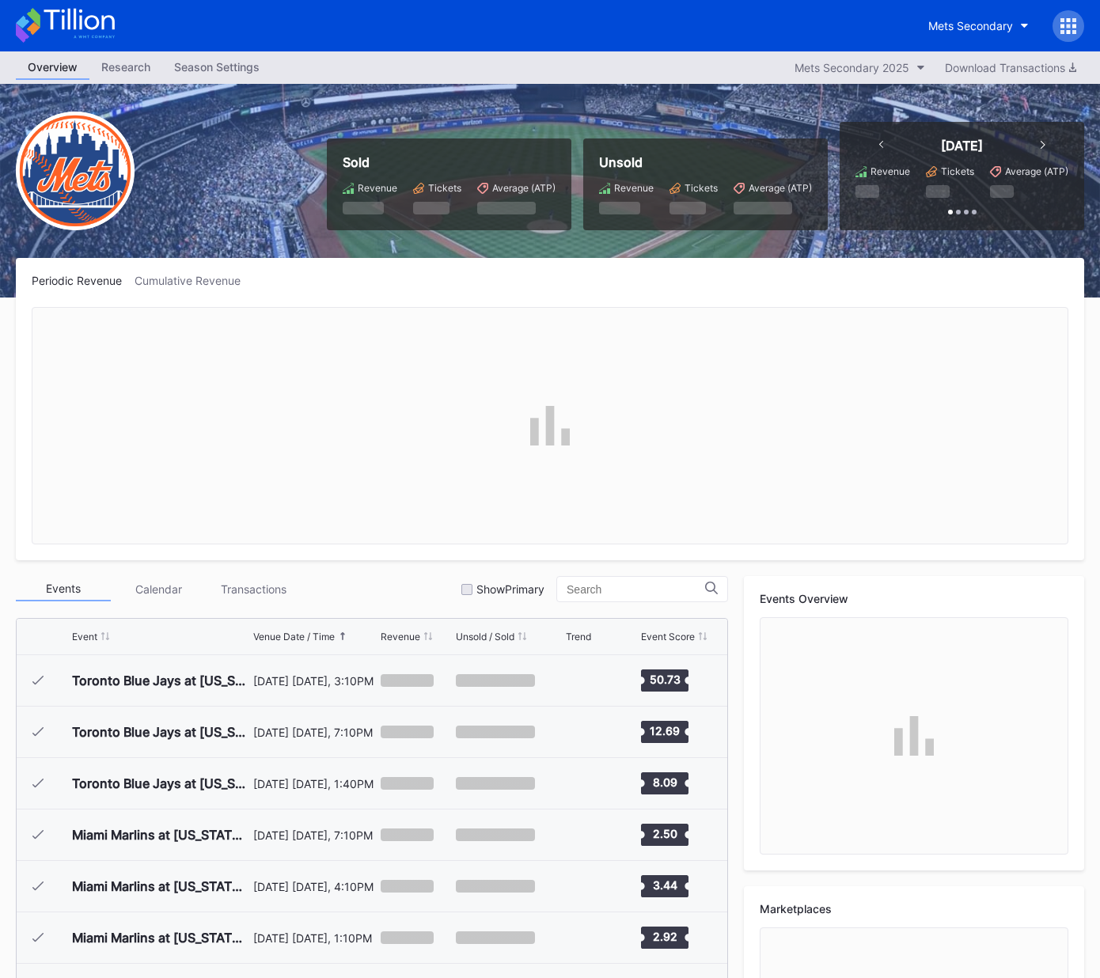
scroll to position [3596, 0]
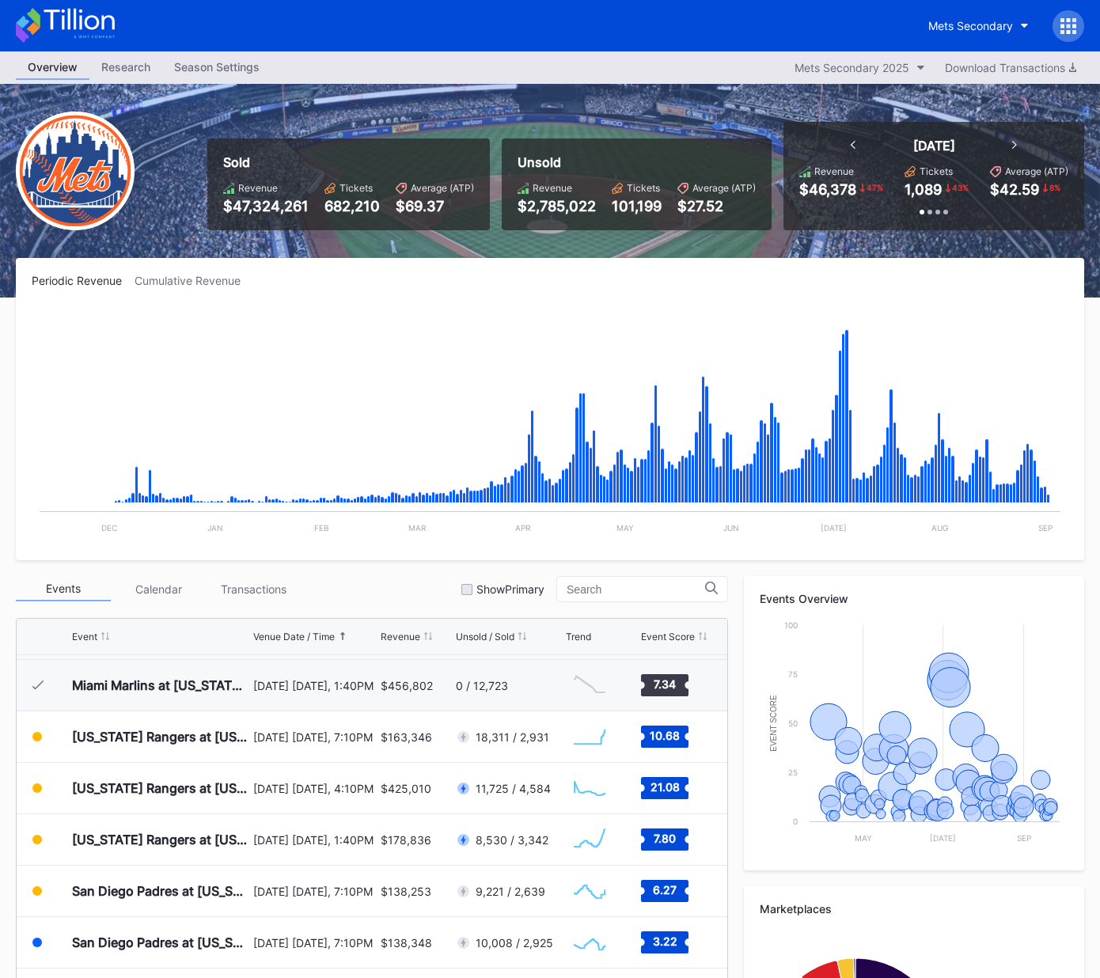
click at [1069, 21] on icon at bounding box center [1069, 20] width 4 height 4
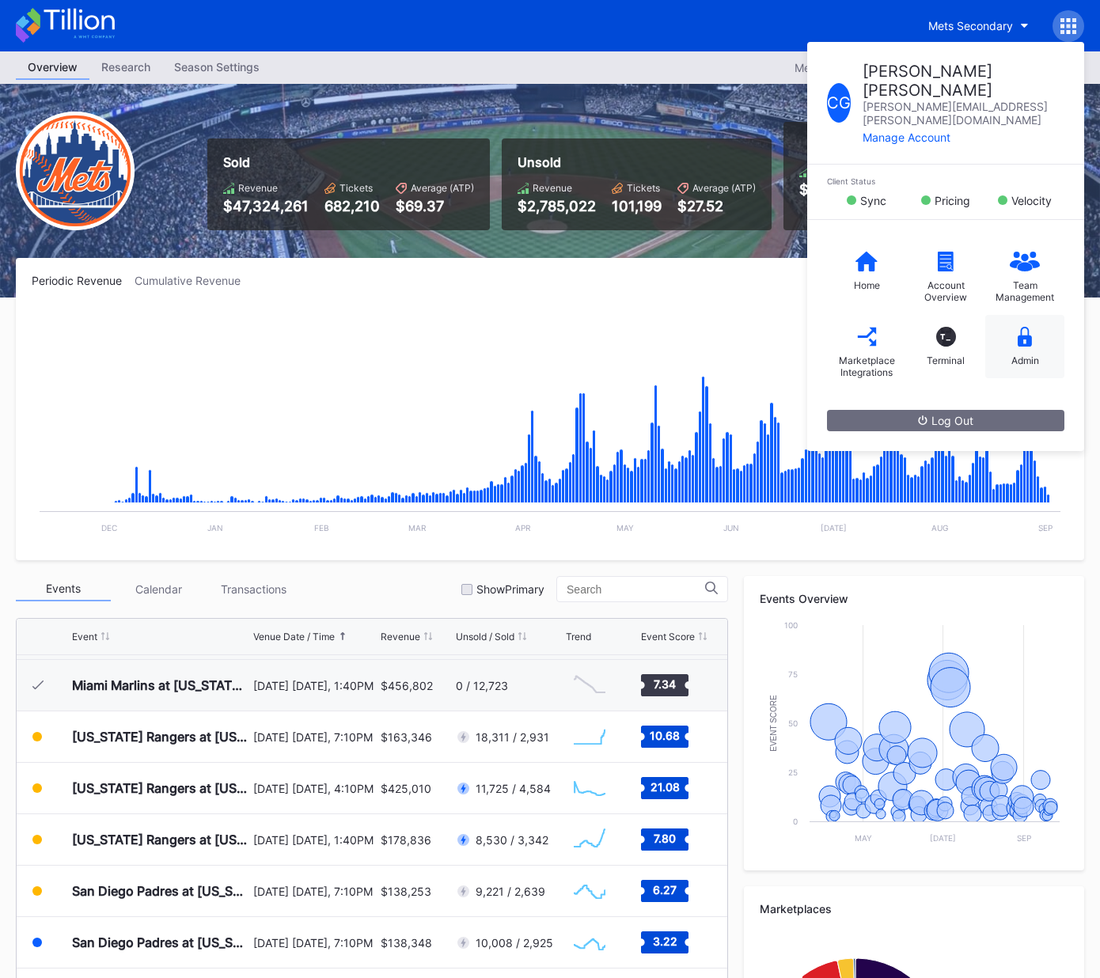
click at [1024, 355] on div "Admin" at bounding box center [1025, 361] width 28 height 12
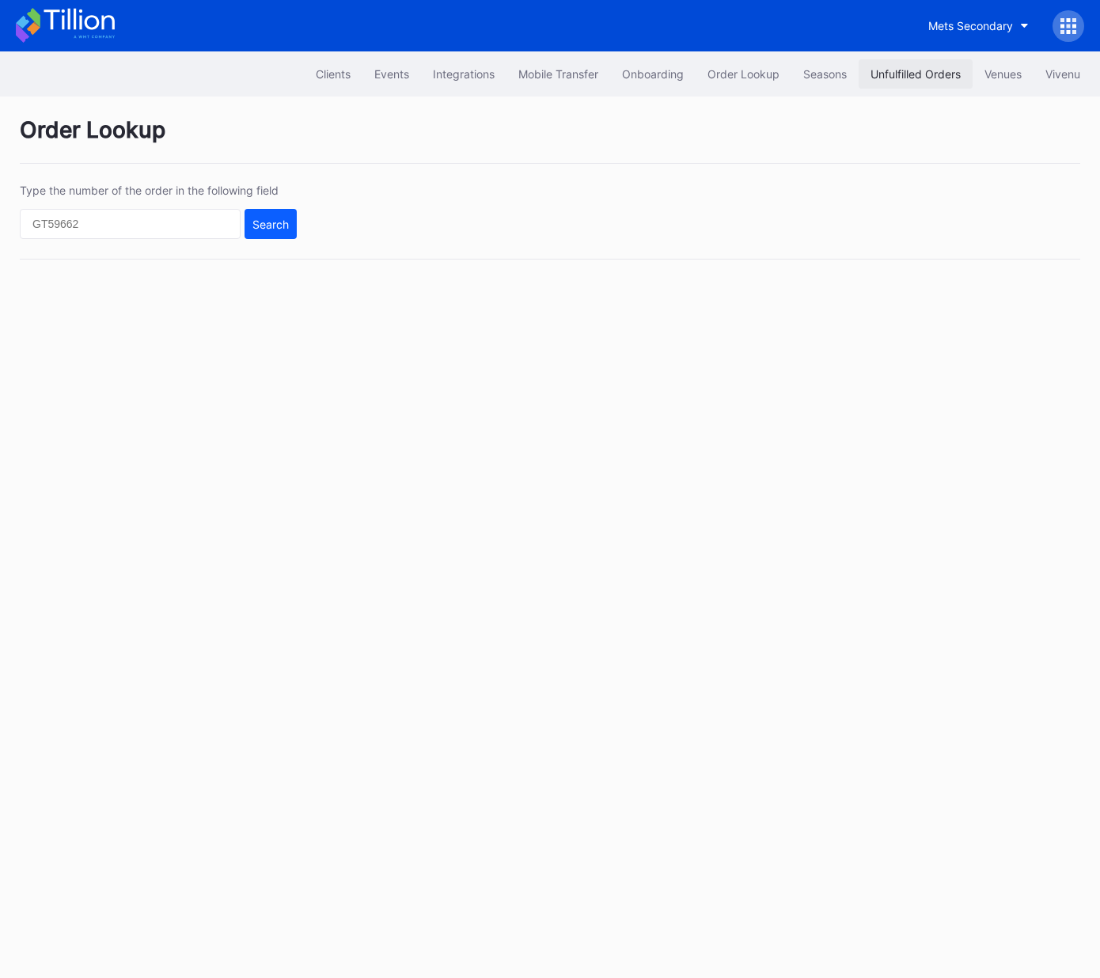
click at [926, 75] on div "Unfulfilled Orders" at bounding box center [916, 73] width 90 height 13
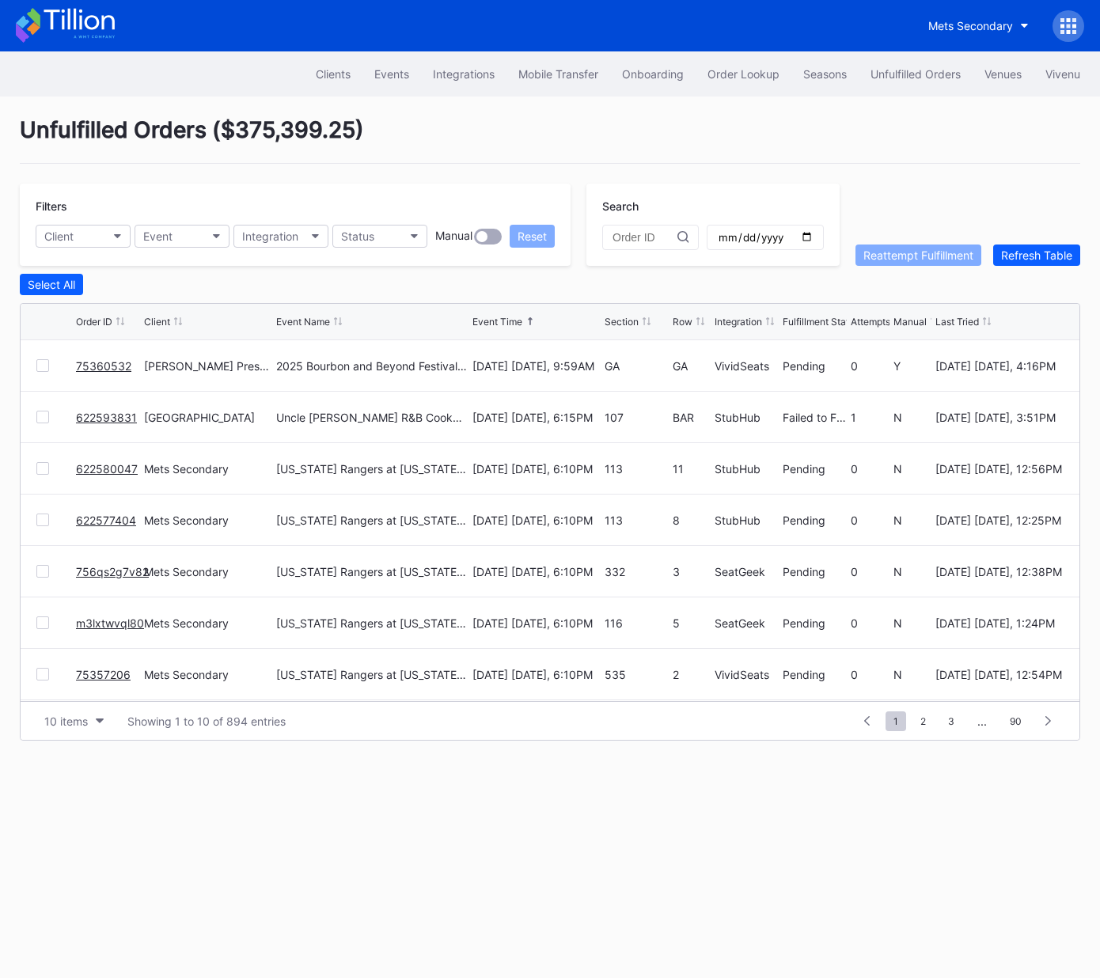
click at [103, 413] on link "622593831" at bounding box center [106, 417] width 61 height 13
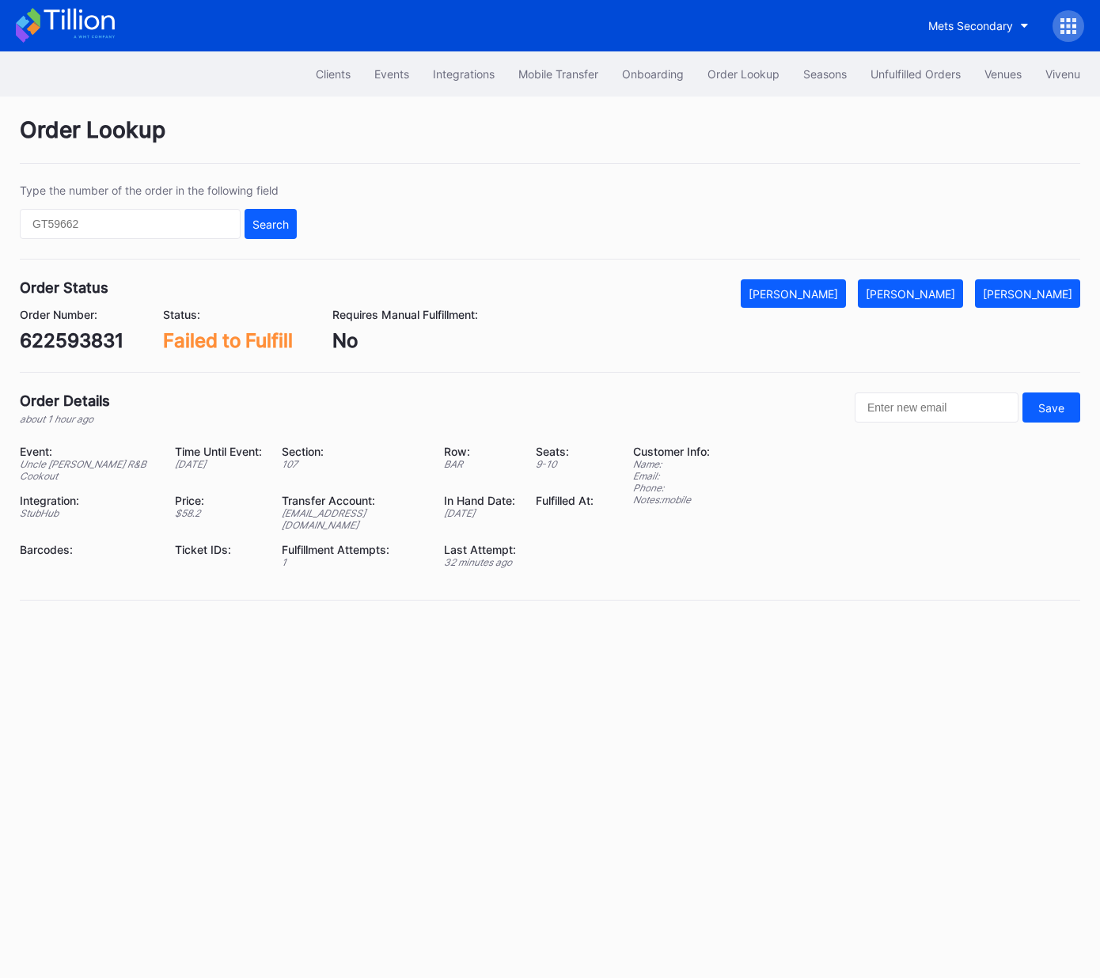
click at [89, 344] on div "622593831" at bounding box center [72, 340] width 104 height 23
copy div "622593831"
click at [924, 297] on div "[PERSON_NAME]" at bounding box center [910, 293] width 89 height 13
